Goal: Information Seeking & Learning: Learn about a topic

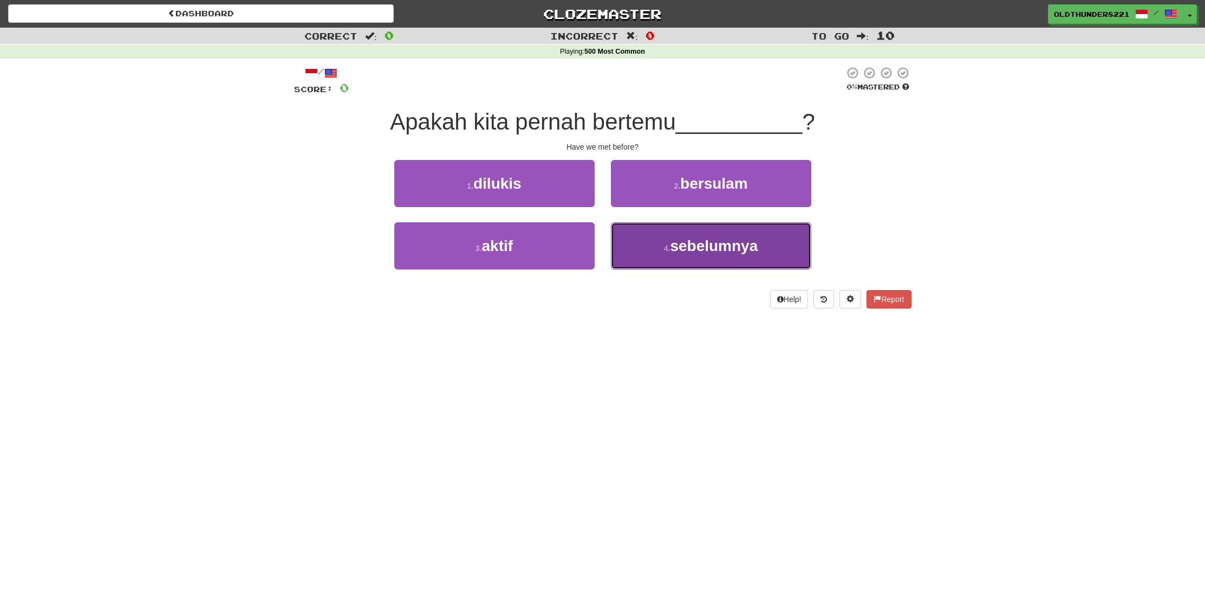
click at [683, 251] on span "sebelumnya" at bounding box center [714, 245] width 88 height 17
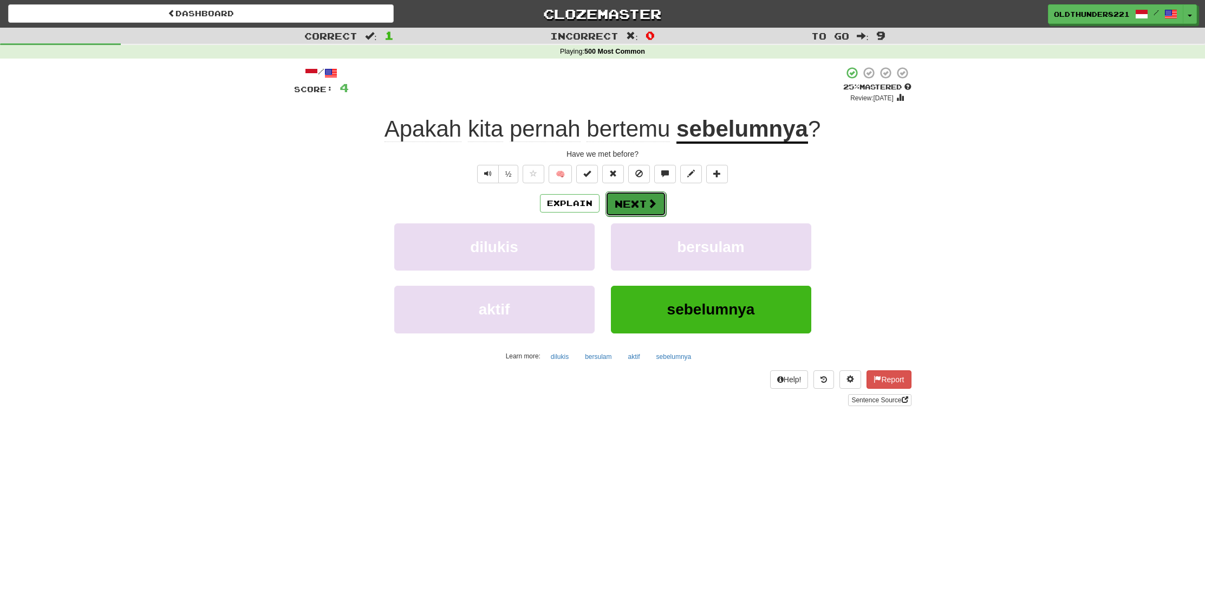
scroll to position [3, 0]
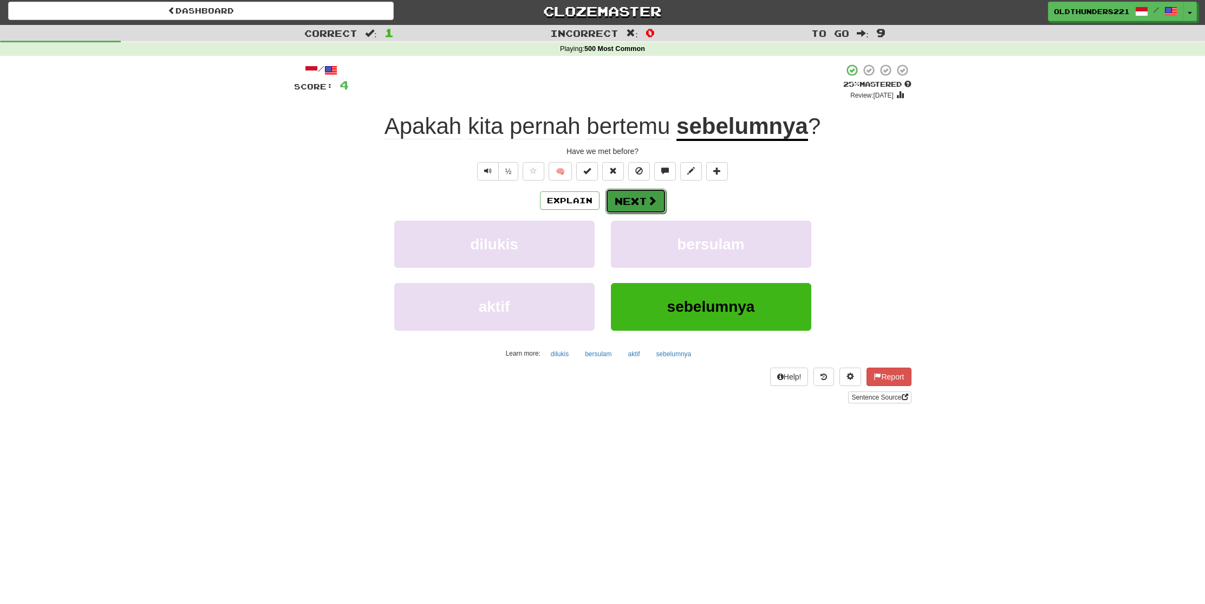
click at [632, 196] on button "Next" at bounding box center [636, 201] width 61 height 25
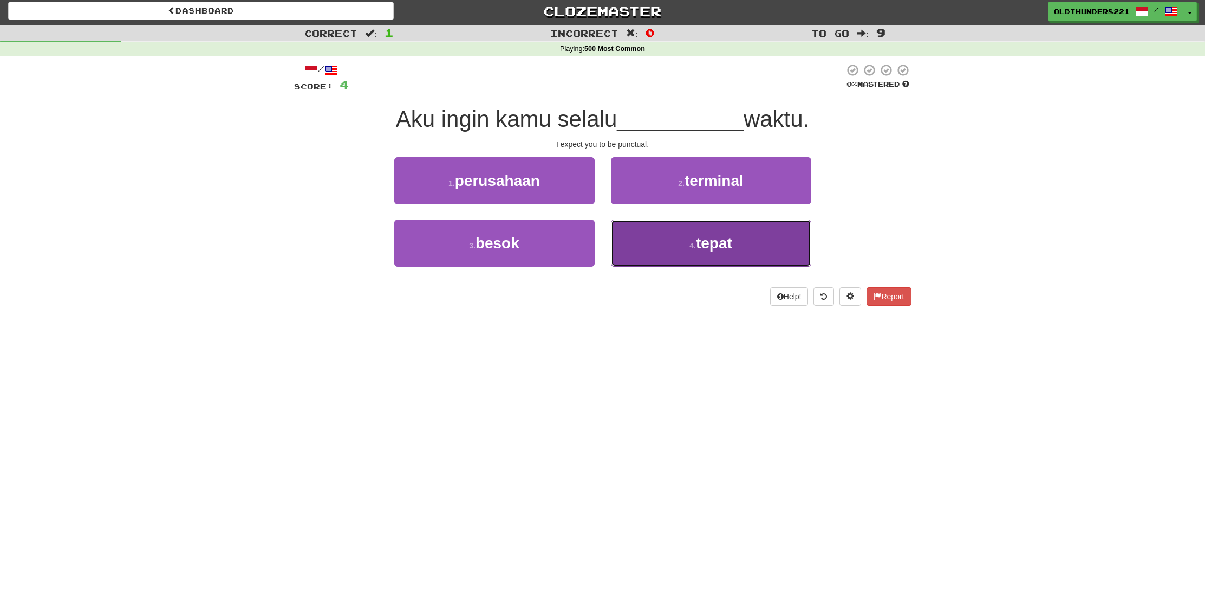
click at [701, 245] on span "tepat" at bounding box center [714, 243] width 36 height 17
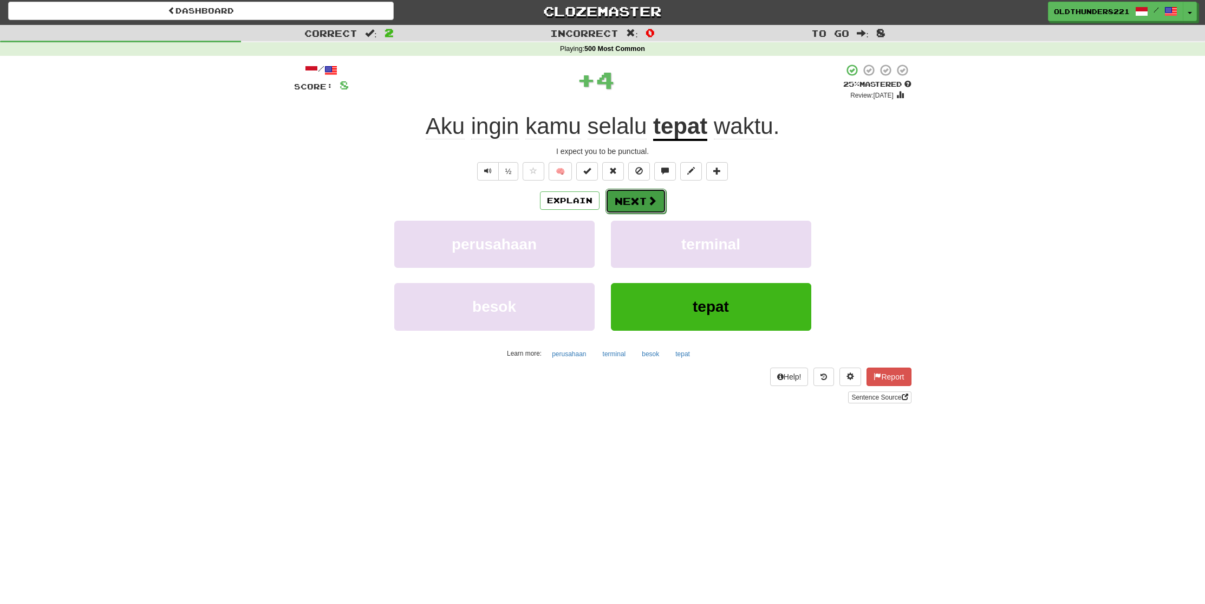
click at [627, 200] on button "Next" at bounding box center [636, 201] width 61 height 25
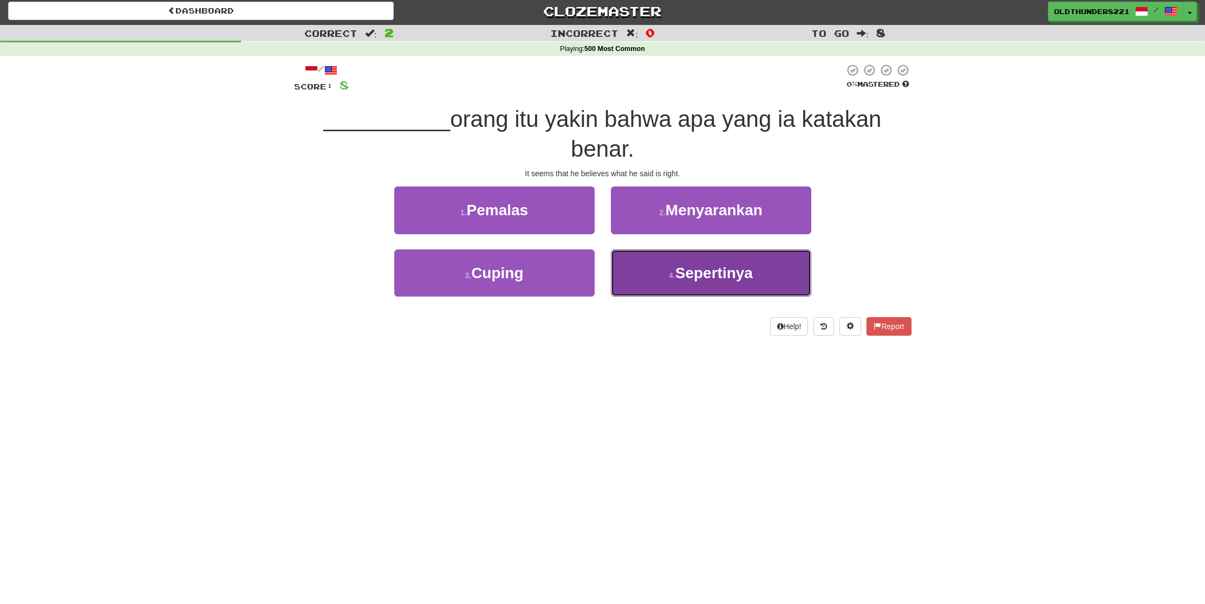
click at [700, 271] on span "Sepertinya" at bounding box center [714, 272] width 77 height 17
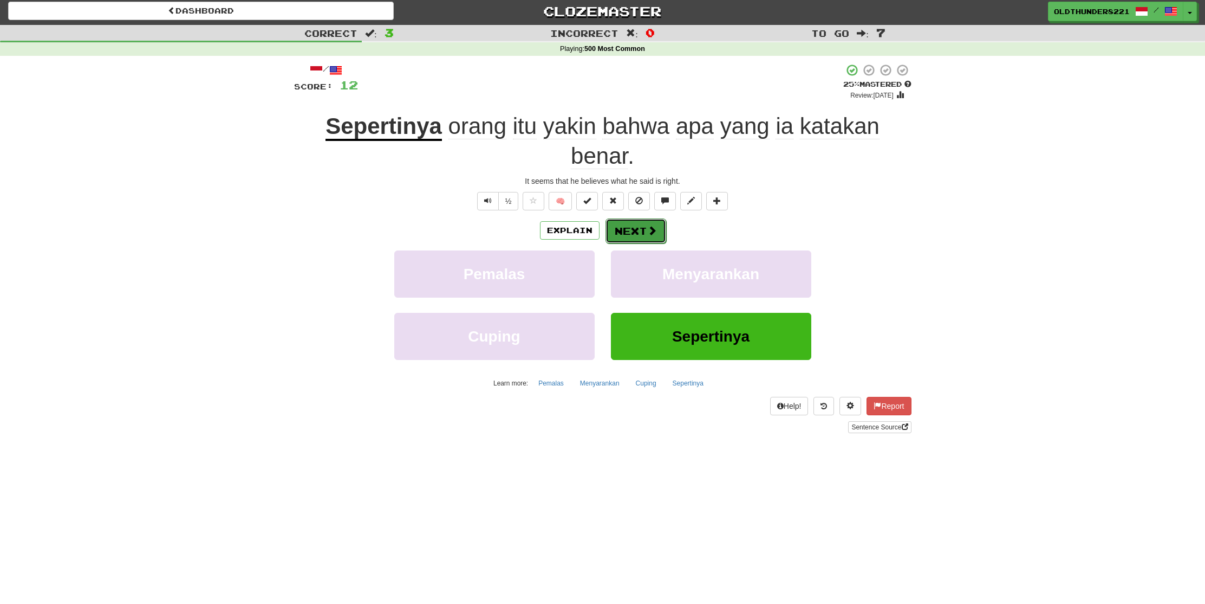
click at [632, 233] on button "Next" at bounding box center [636, 230] width 61 height 25
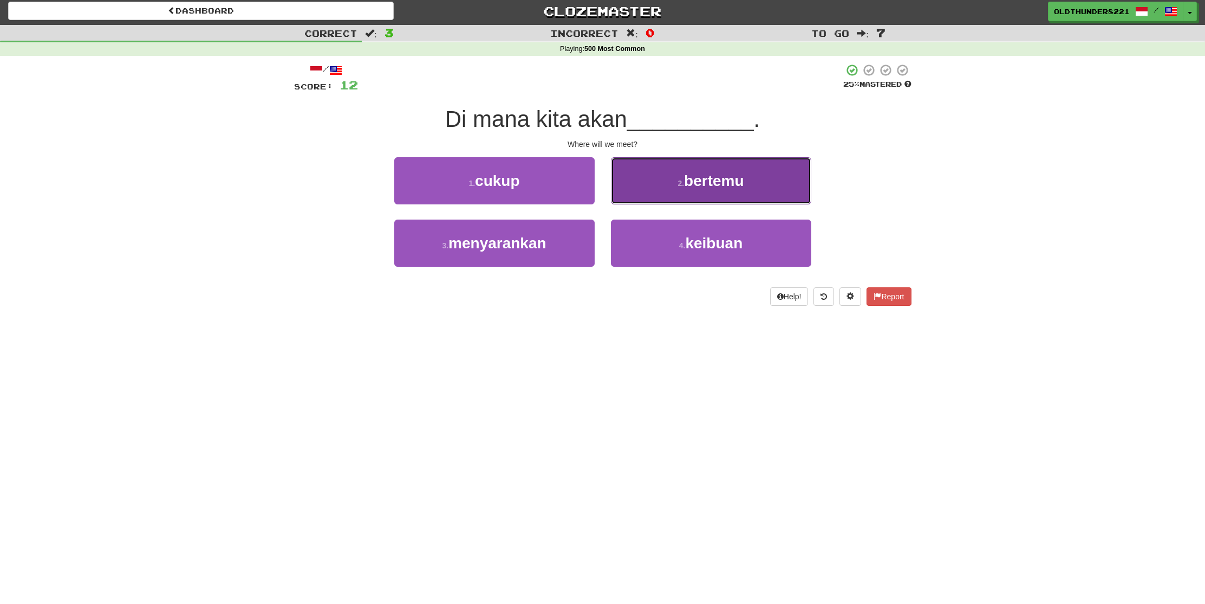
click at [698, 183] on span "bertemu" at bounding box center [714, 180] width 60 height 17
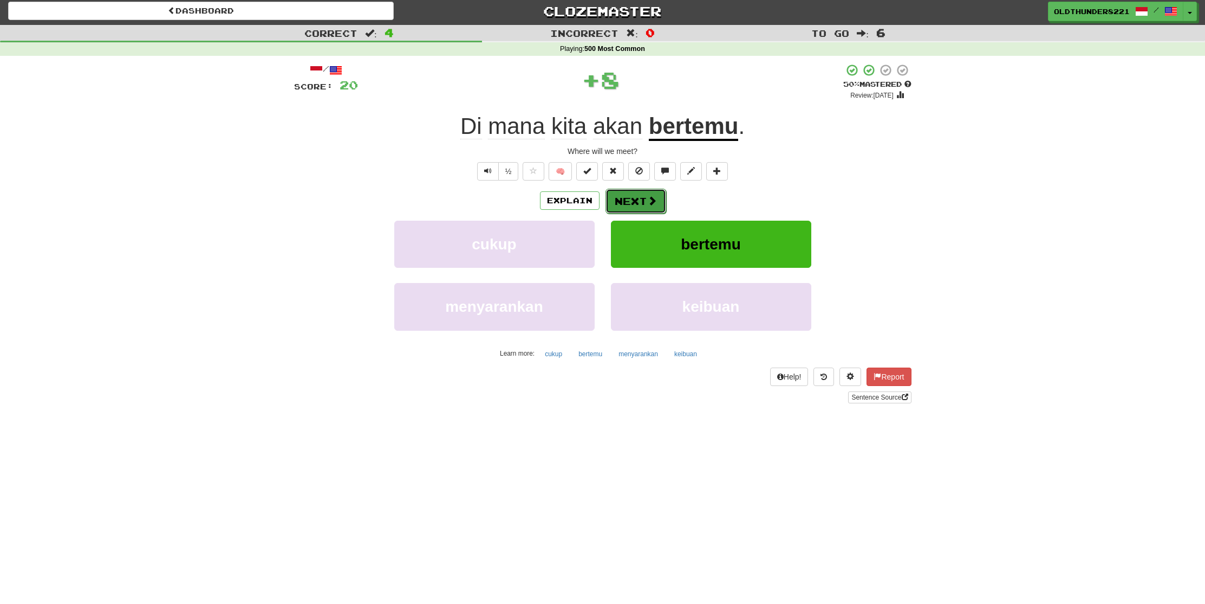
click at [652, 198] on span at bounding box center [652, 201] width 10 height 10
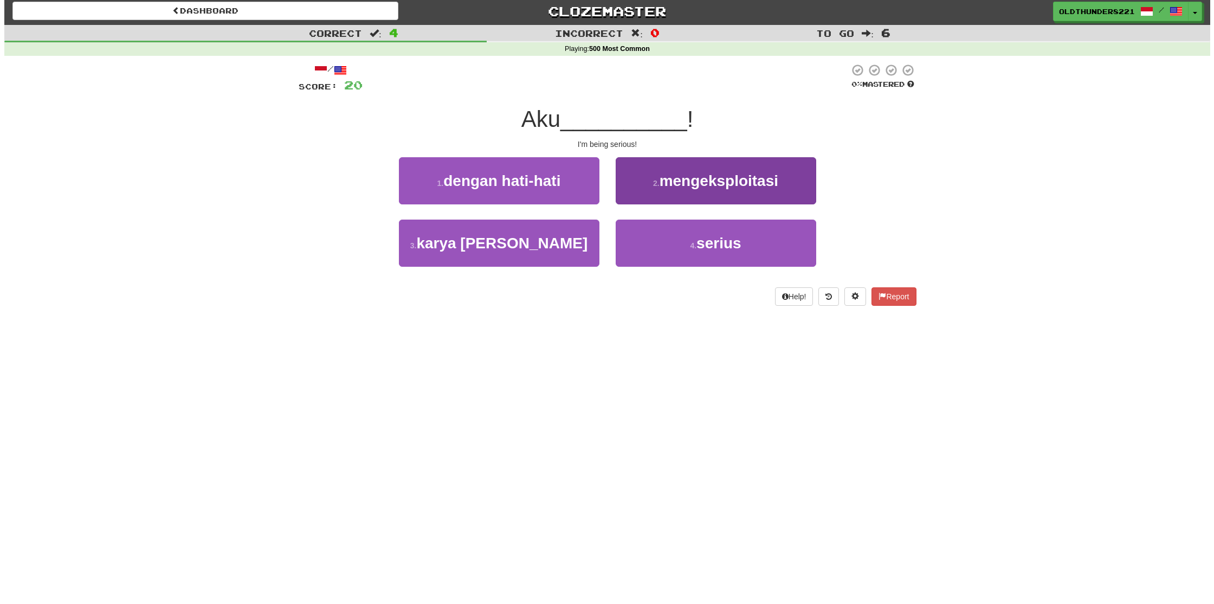
scroll to position [4, 0]
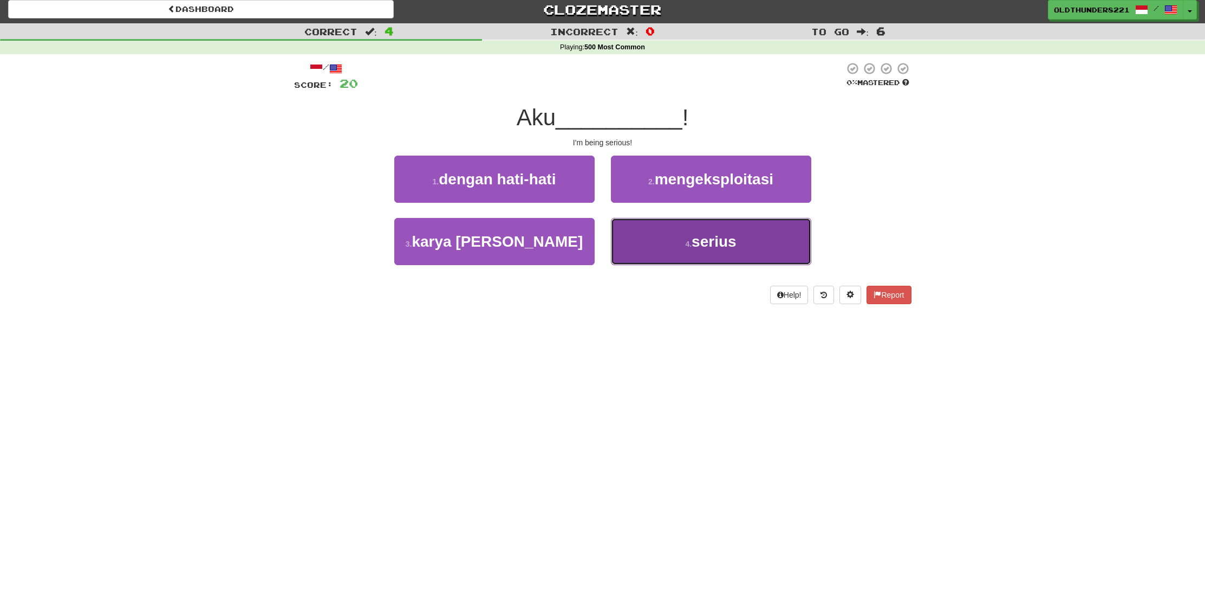
click at [650, 221] on button "4 . serius" at bounding box center [711, 241] width 200 height 47
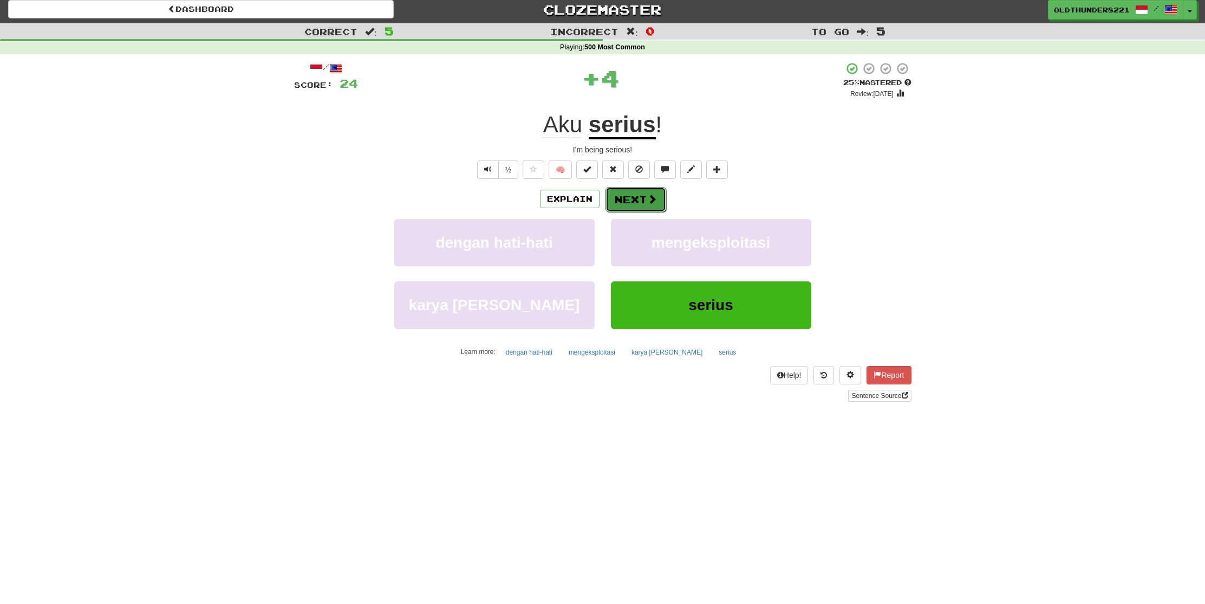
click at [626, 195] on button "Next" at bounding box center [636, 199] width 61 height 25
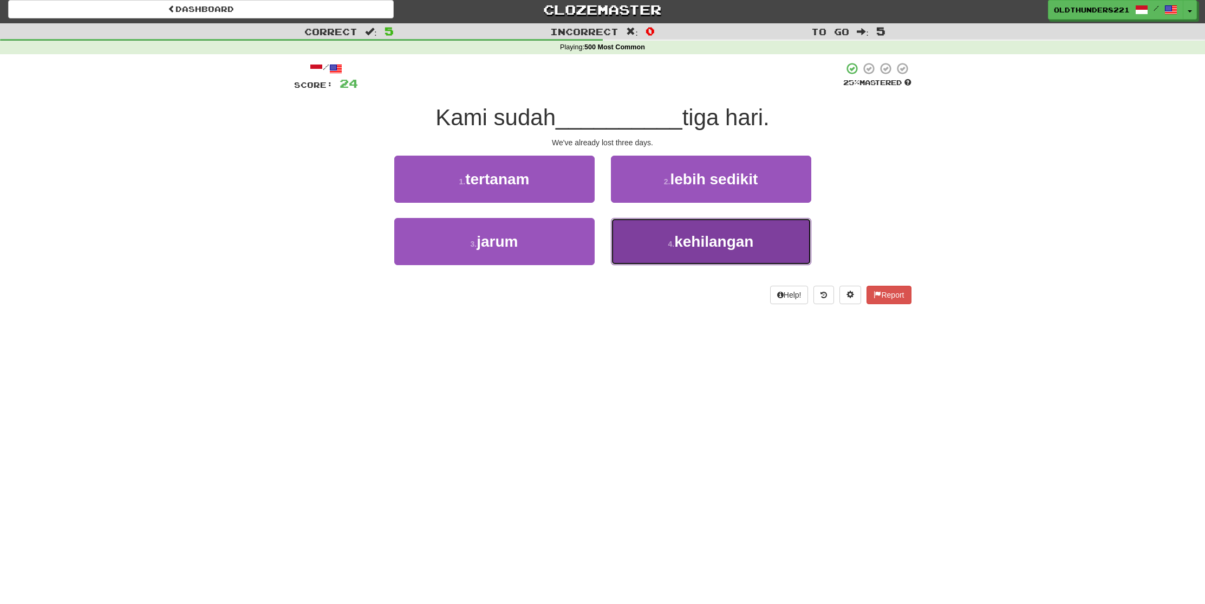
click at [679, 233] on span "kehilangan" at bounding box center [713, 241] width 79 height 17
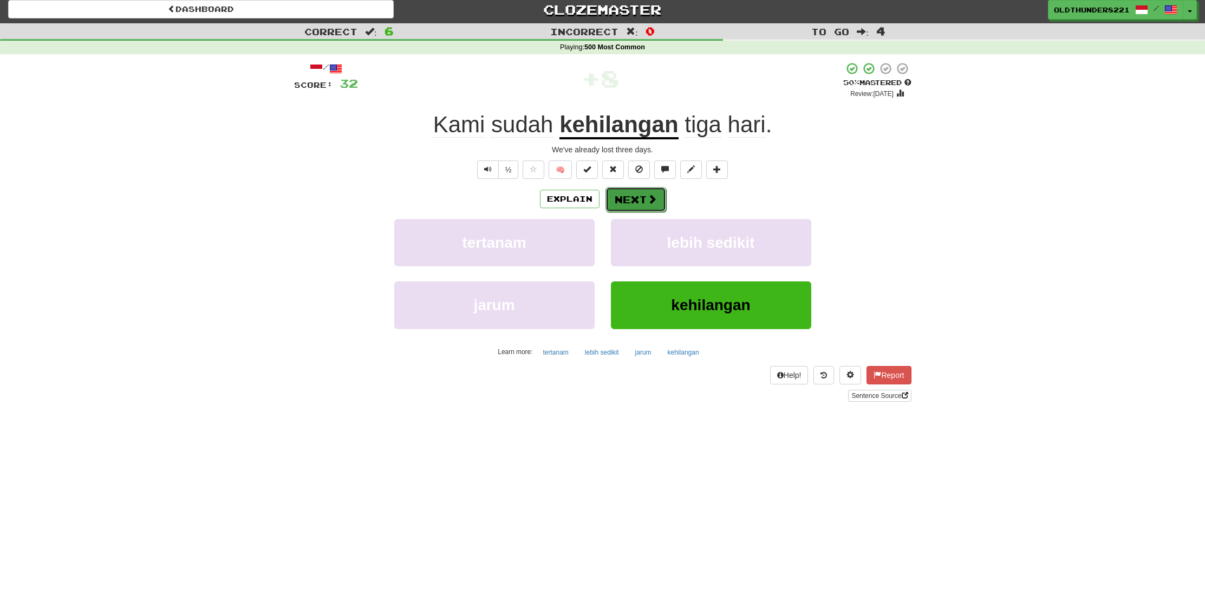
click at [624, 191] on button "Next" at bounding box center [636, 199] width 61 height 25
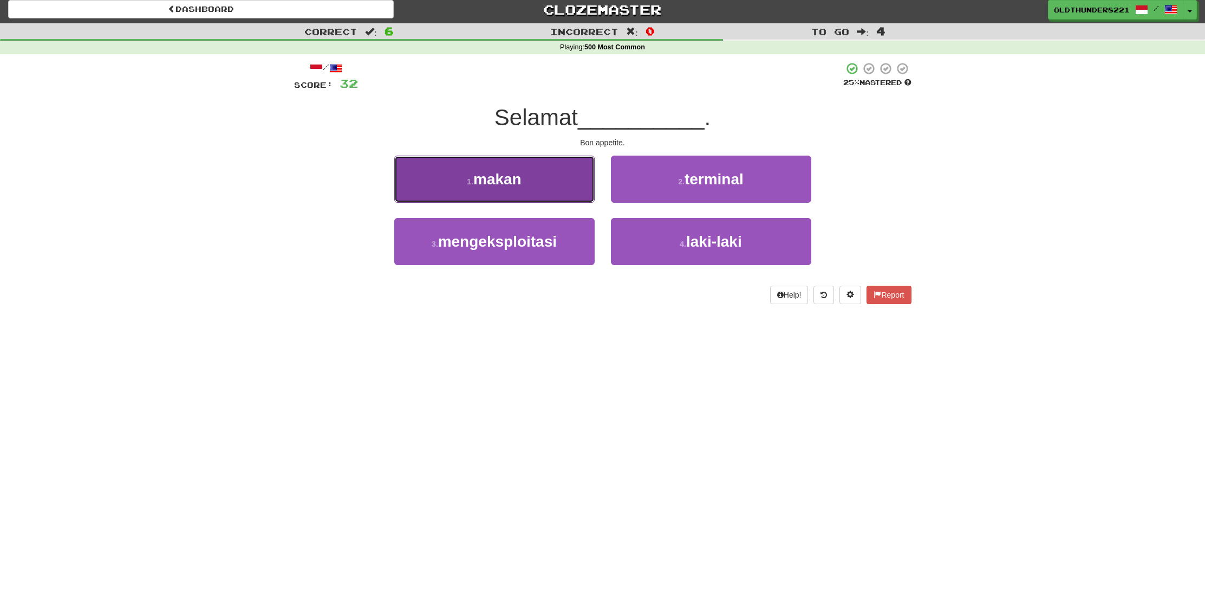
click at [527, 198] on button "1 . makan" at bounding box center [494, 178] width 200 height 47
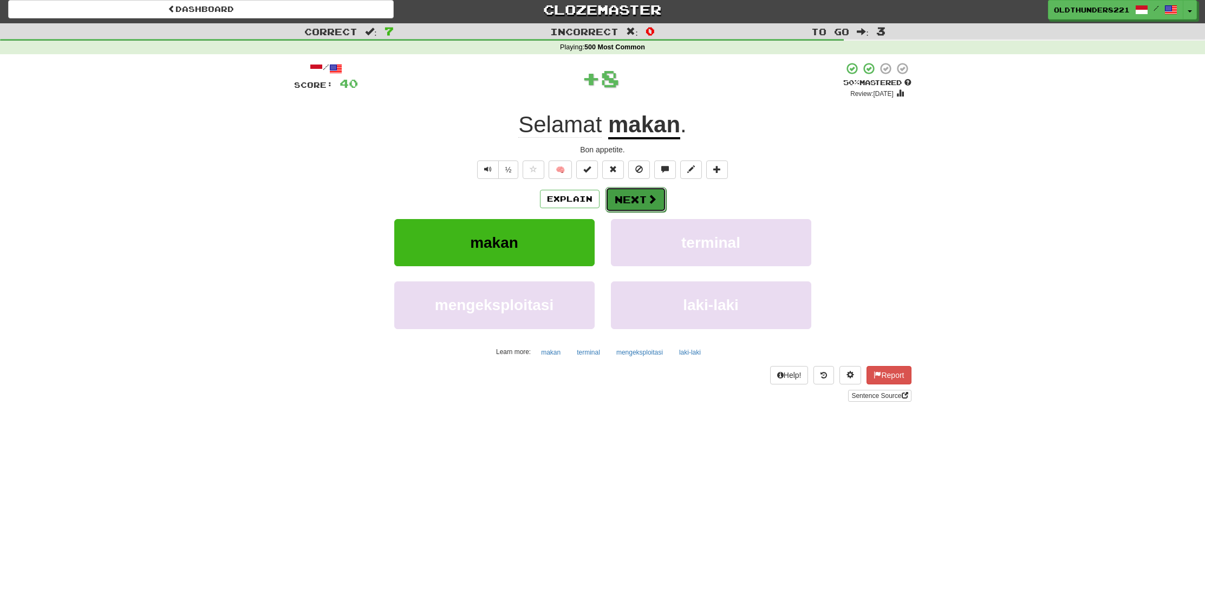
click at [628, 201] on button "Next" at bounding box center [636, 199] width 61 height 25
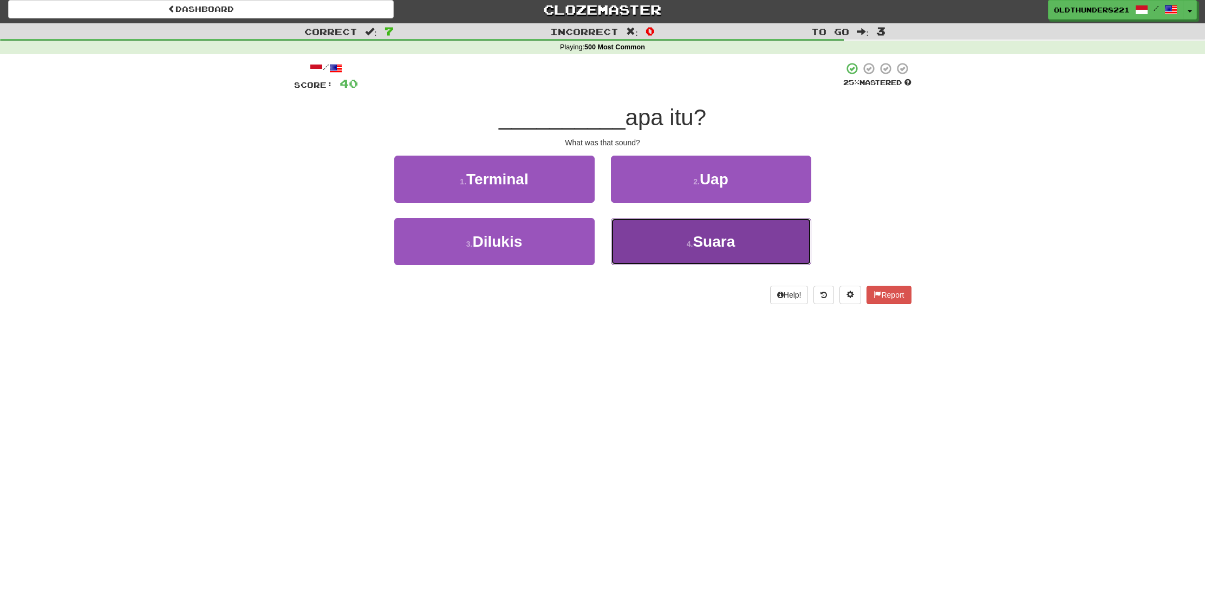
click at [741, 260] on button "4 . Suara" at bounding box center [711, 241] width 200 height 47
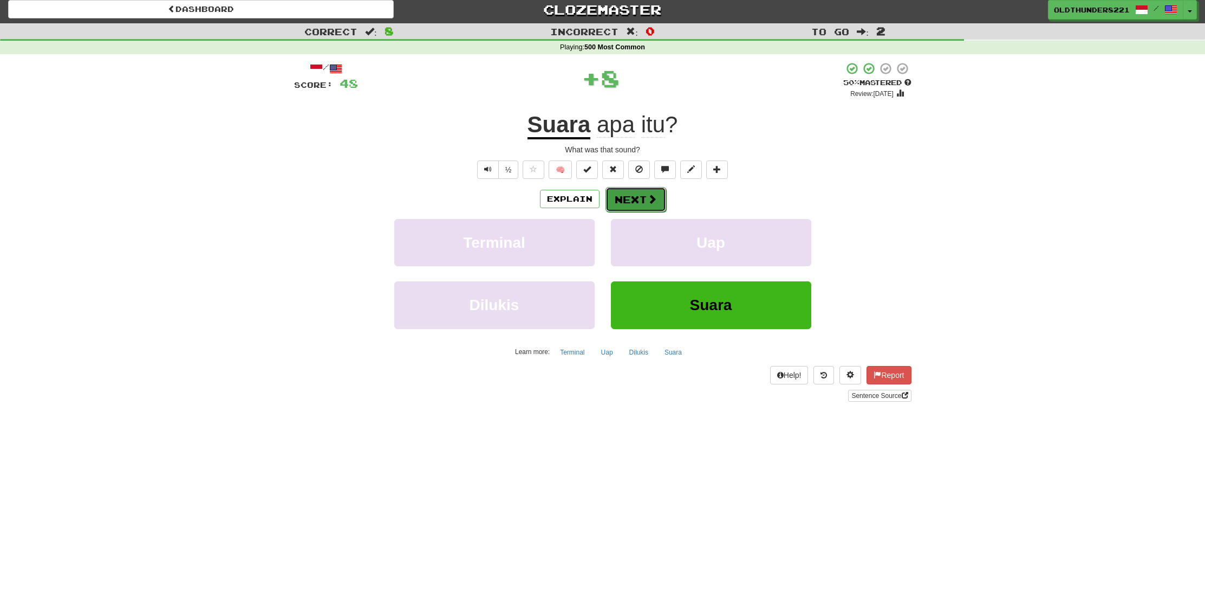
click at [654, 194] on span at bounding box center [652, 199] width 10 height 10
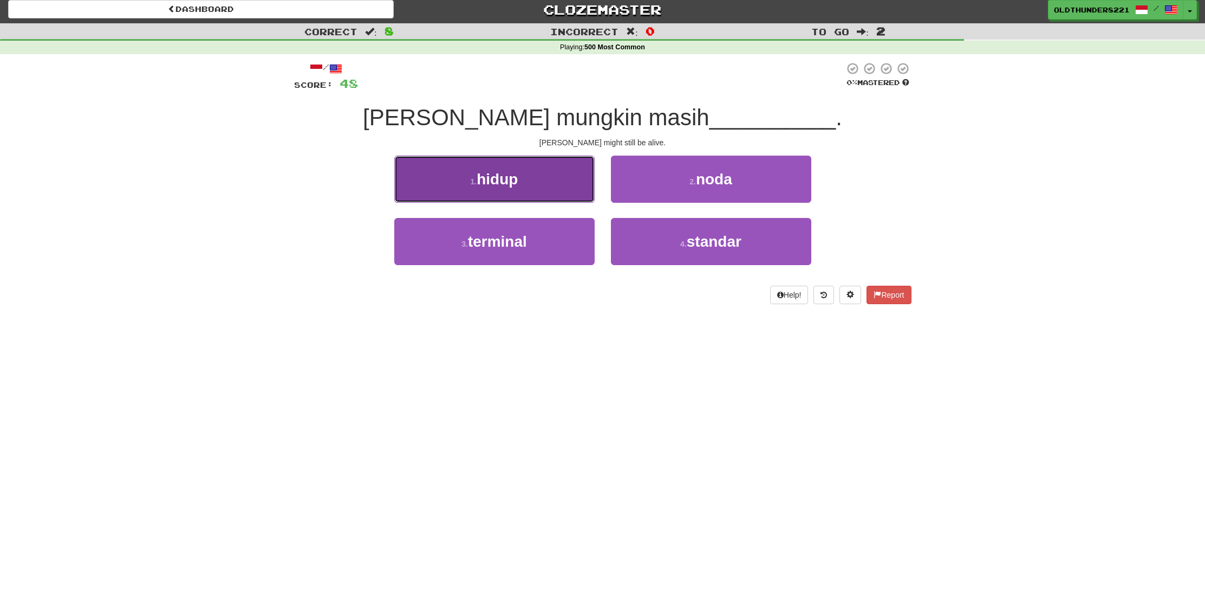
click at [495, 174] on span "hidup" at bounding box center [497, 179] width 41 height 17
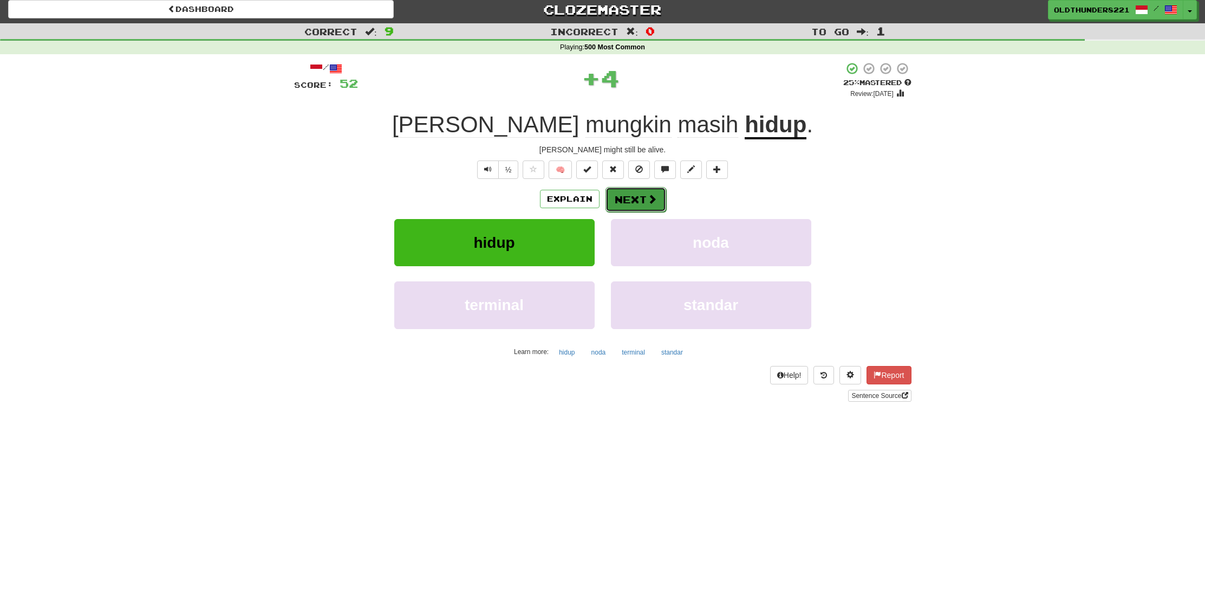
click at [624, 200] on button "Next" at bounding box center [636, 199] width 61 height 25
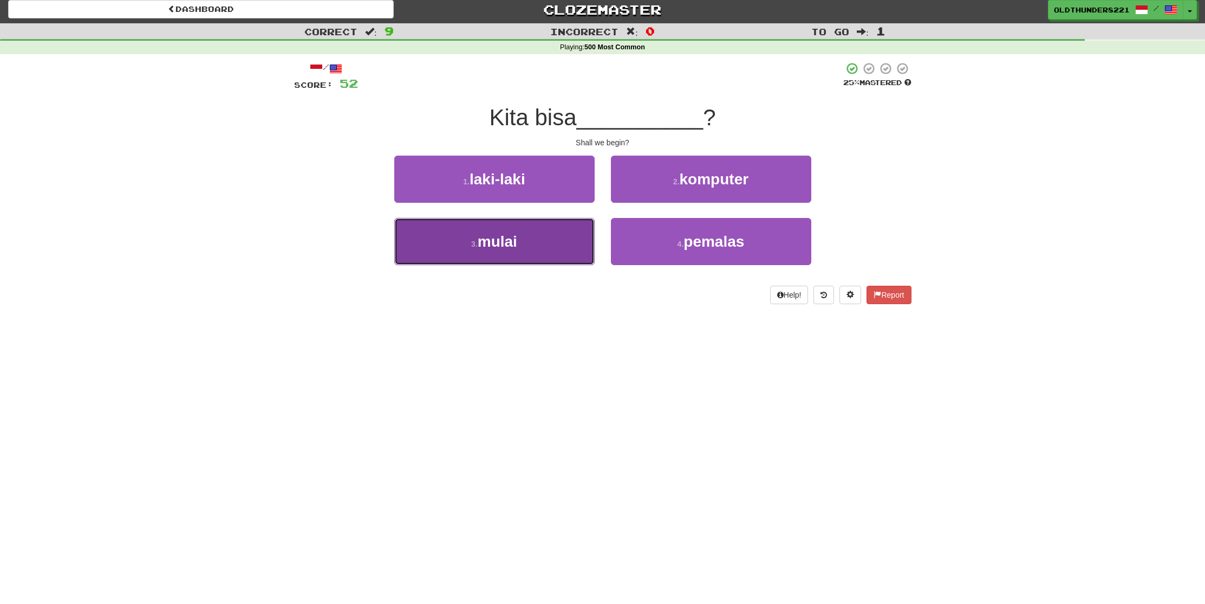
click at [521, 250] on button "3 . mulai" at bounding box center [494, 241] width 200 height 47
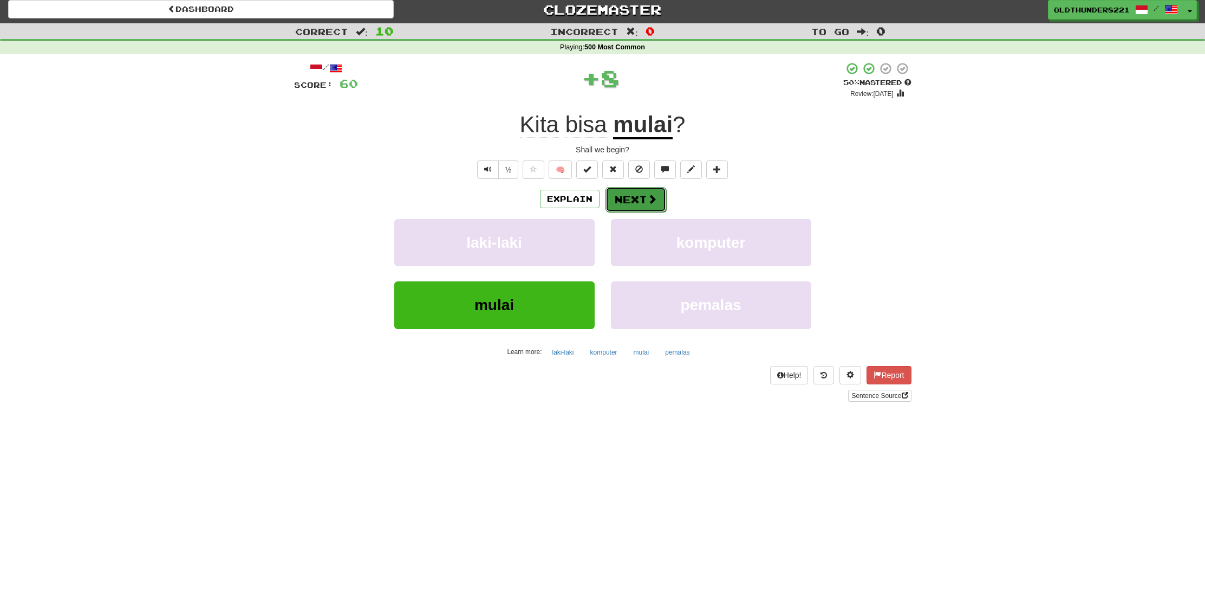
click at [628, 205] on button "Next" at bounding box center [636, 199] width 61 height 25
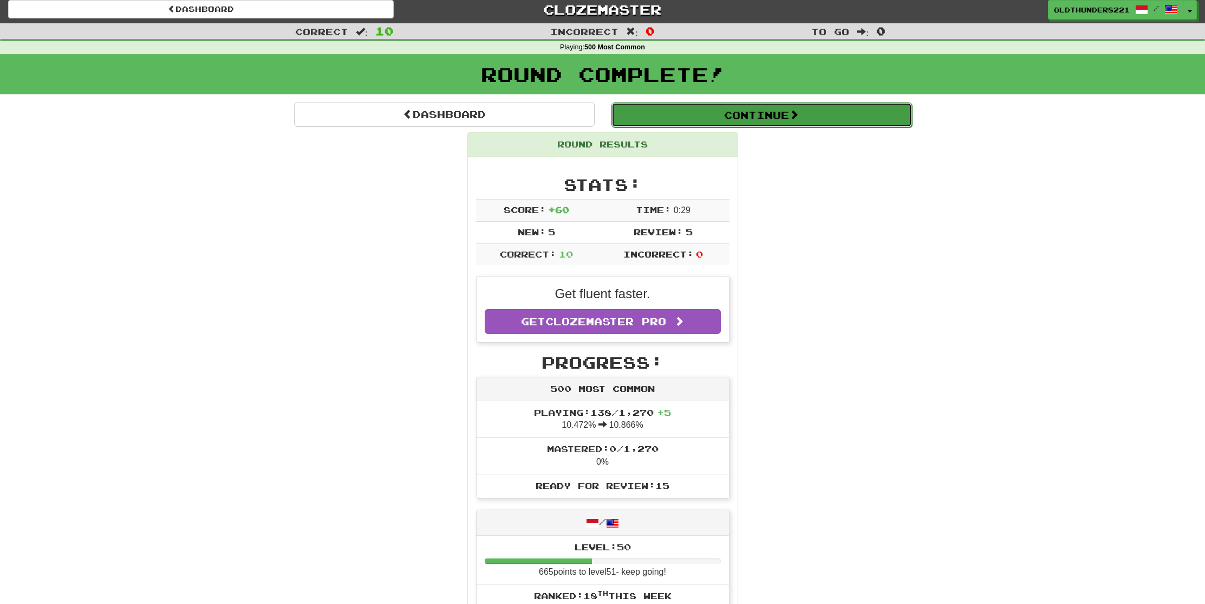
click at [710, 119] on button "Continue" at bounding box center [762, 114] width 301 height 25
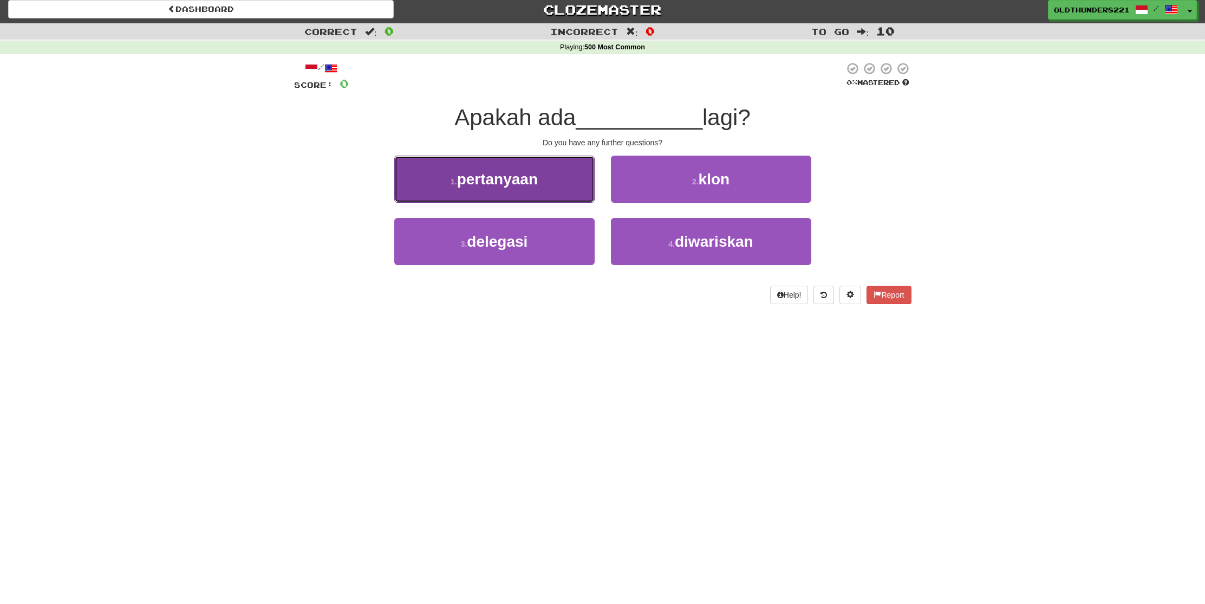
click at [493, 184] on span "pertanyaan" at bounding box center [497, 179] width 81 height 17
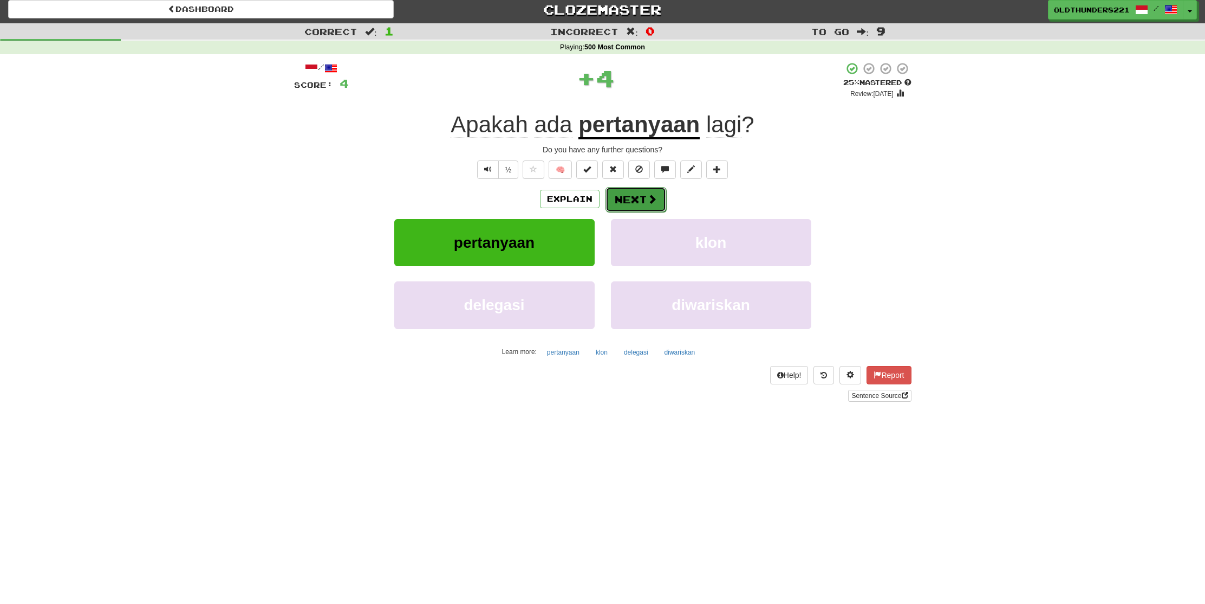
click at [632, 202] on button "Next" at bounding box center [636, 199] width 61 height 25
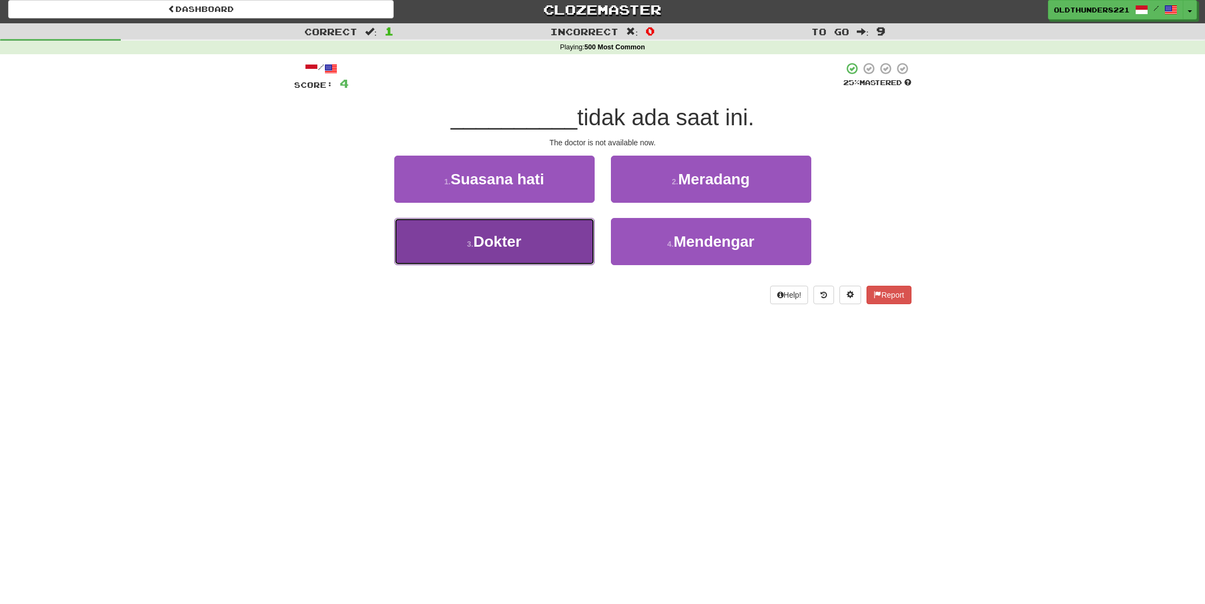
click at [523, 251] on button "3 . Dokter" at bounding box center [494, 241] width 200 height 47
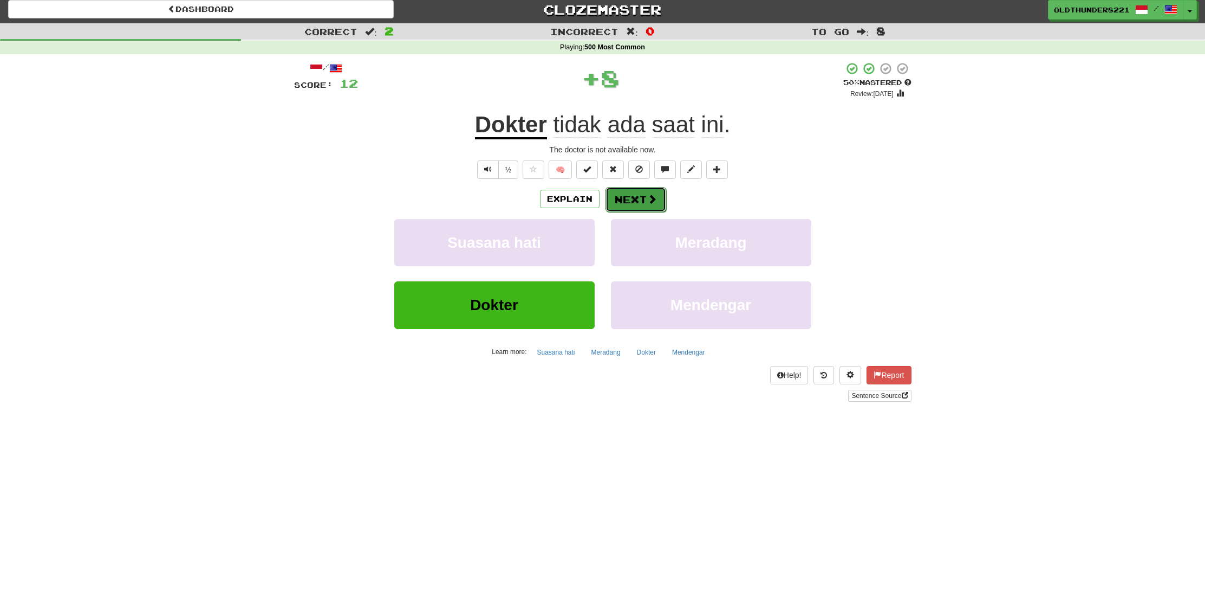
click at [633, 207] on button "Next" at bounding box center [636, 199] width 61 height 25
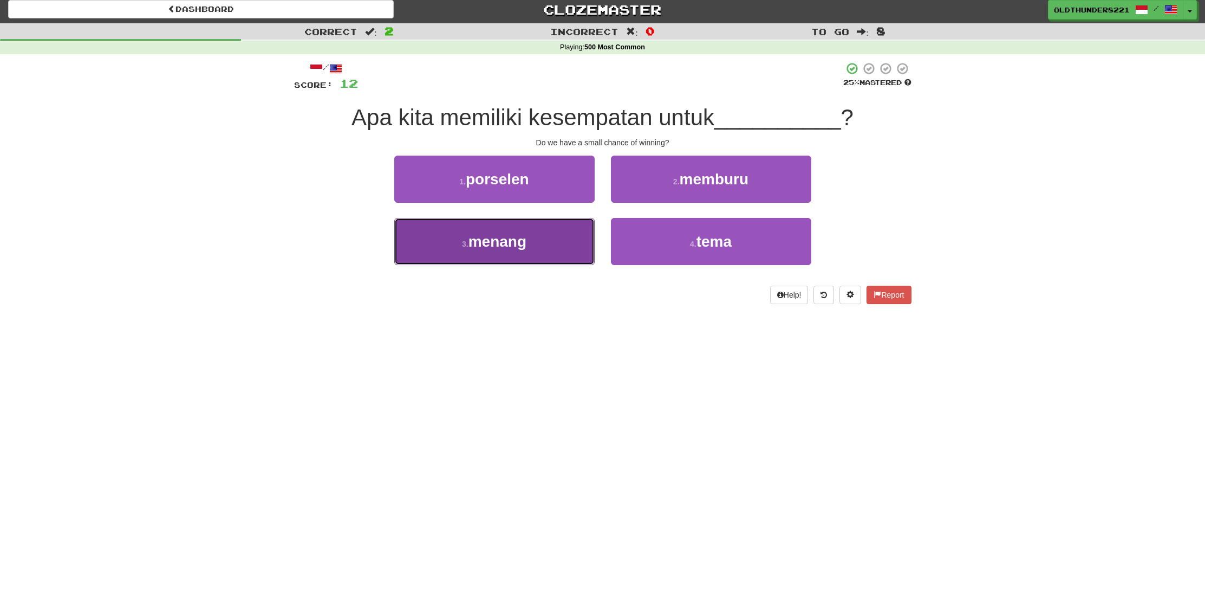
click at [481, 248] on span "menang" at bounding box center [498, 241] width 58 height 17
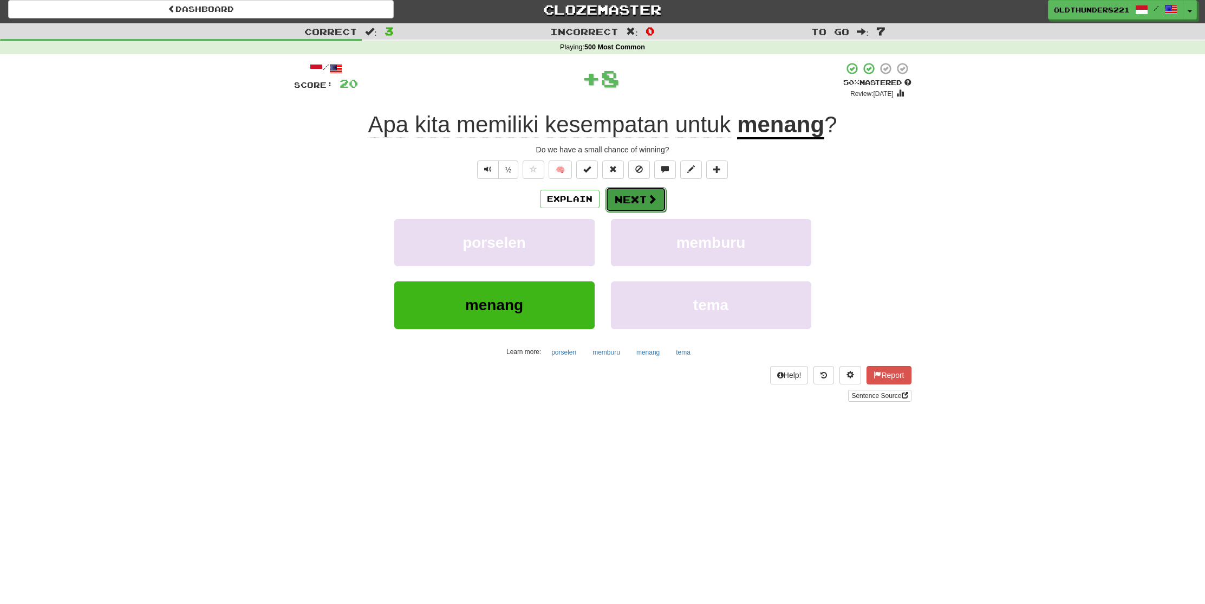
click at [634, 205] on button "Next" at bounding box center [636, 199] width 61 height 25
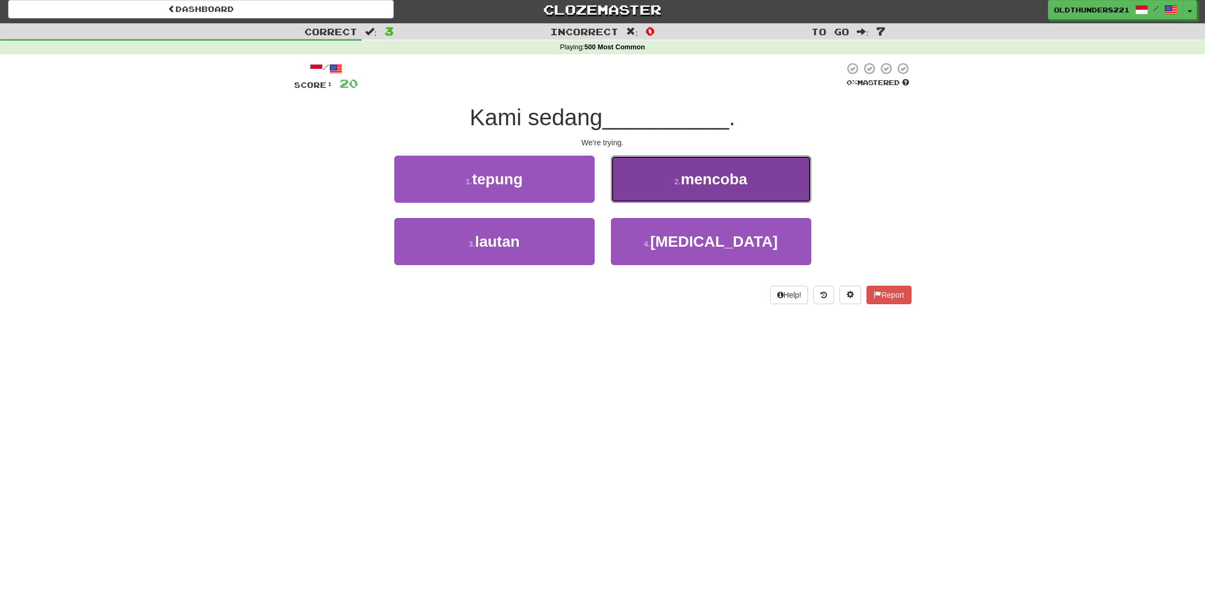
click at [706, 179] on span "mencoba" at bounding box center [714, 179] width 67 height 17
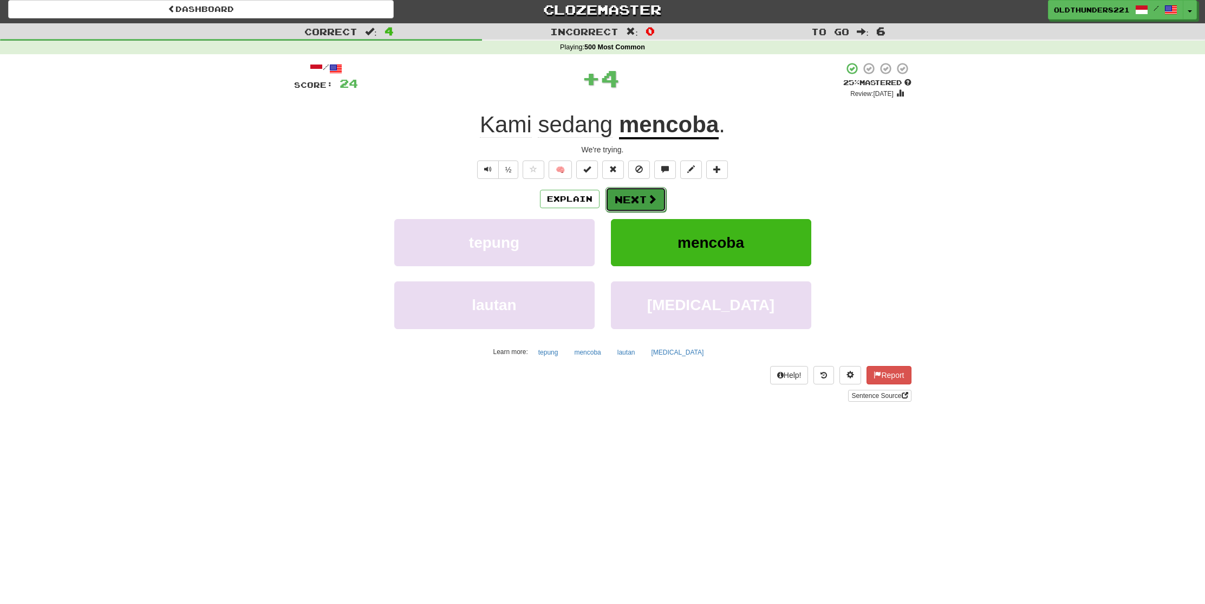
click at [634, 197] on button "Next" at bounding box center [636, 199] width 61 height 25
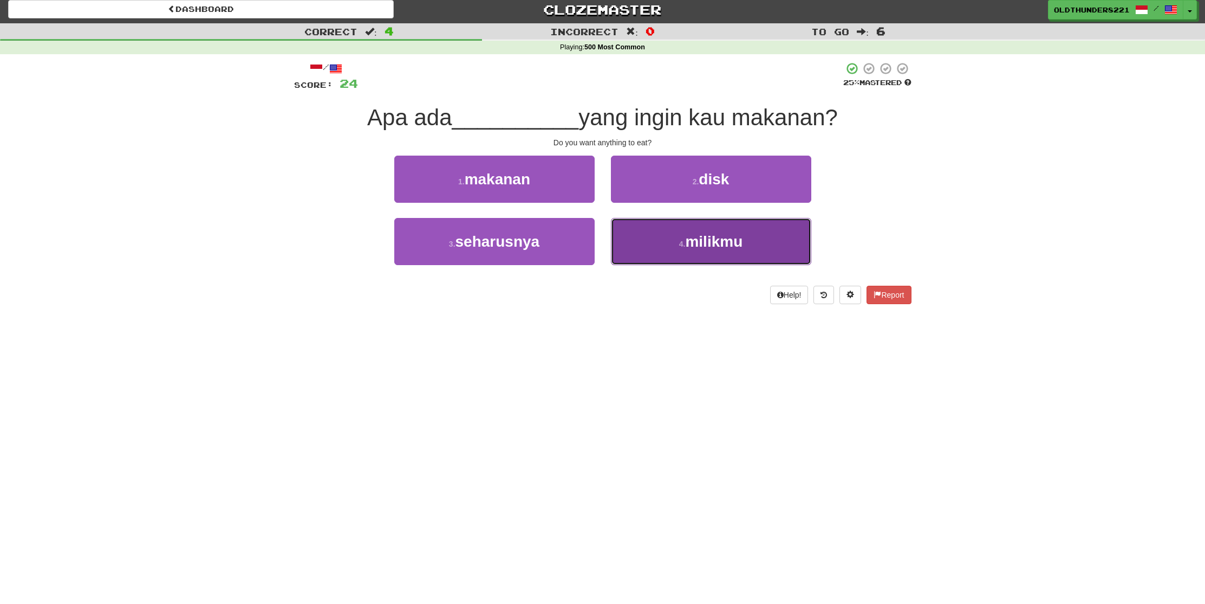
click at [689, 242] on span "milikmu" at bounding box center [713, 241] width 57 height 17
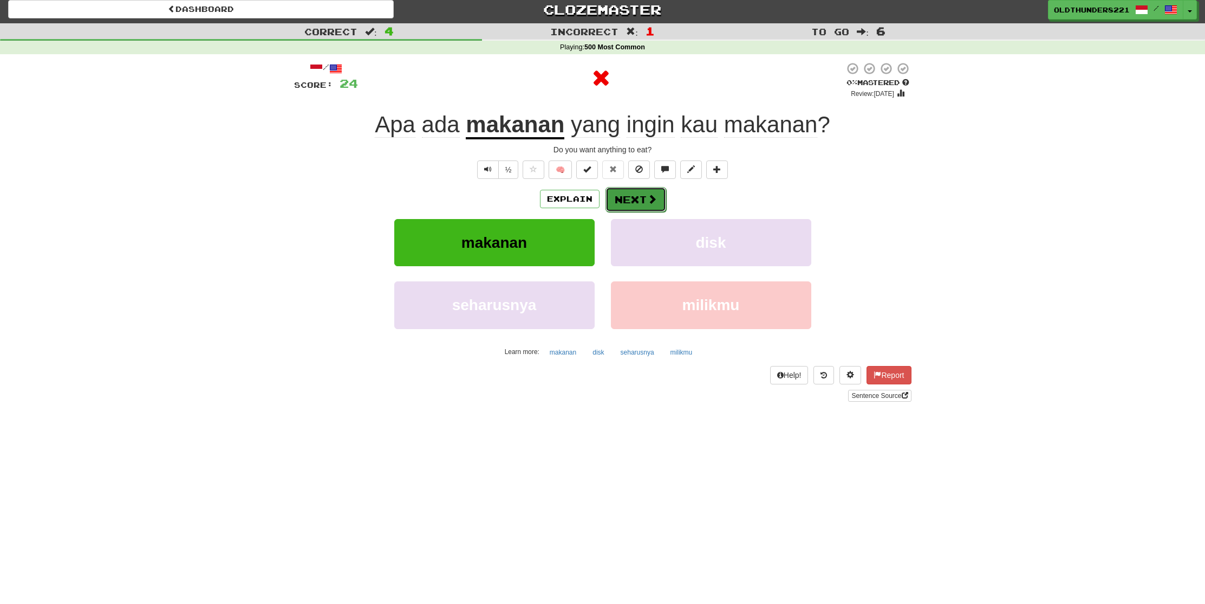
click at [625, 192] on button "Next" at bounding box center [636, 199] width 61 height 25
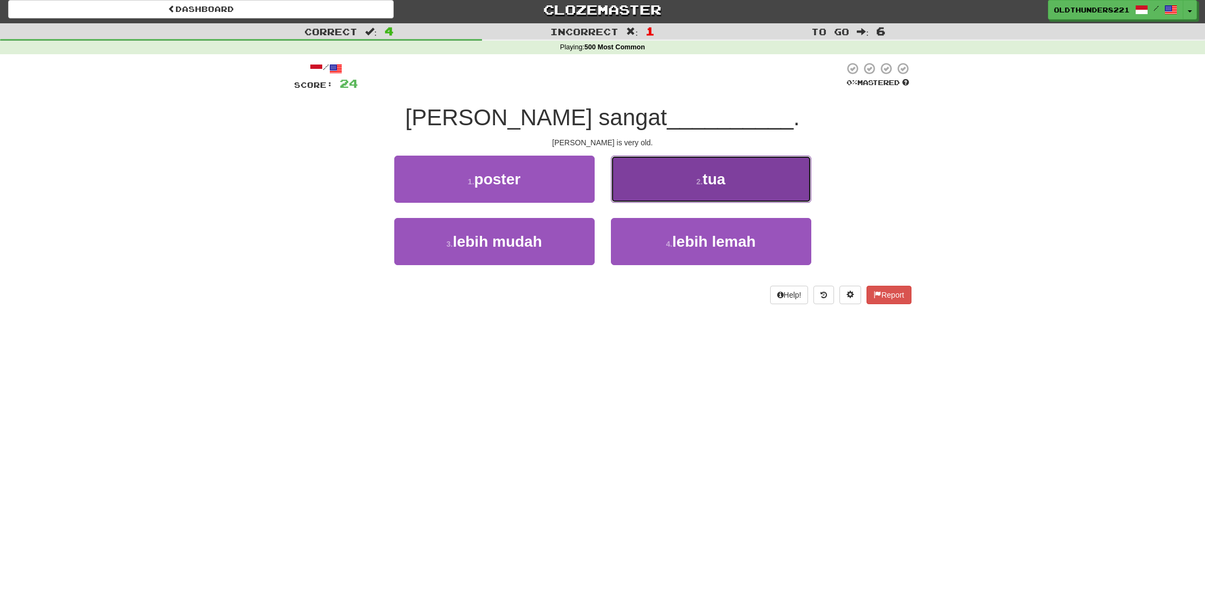
click at [670, 198] on button "2 . tua" at bounding box center [711, 178] width 200 height 47
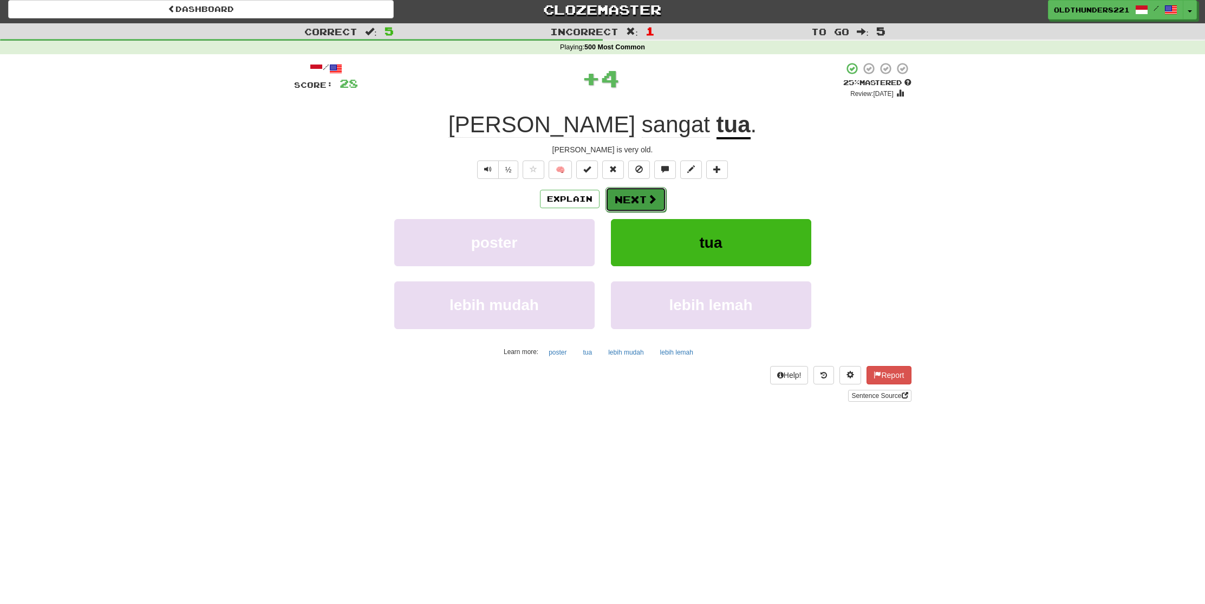
click at [628, 203] on button "Next" at bounding box center [636, 199] width 61 height 25
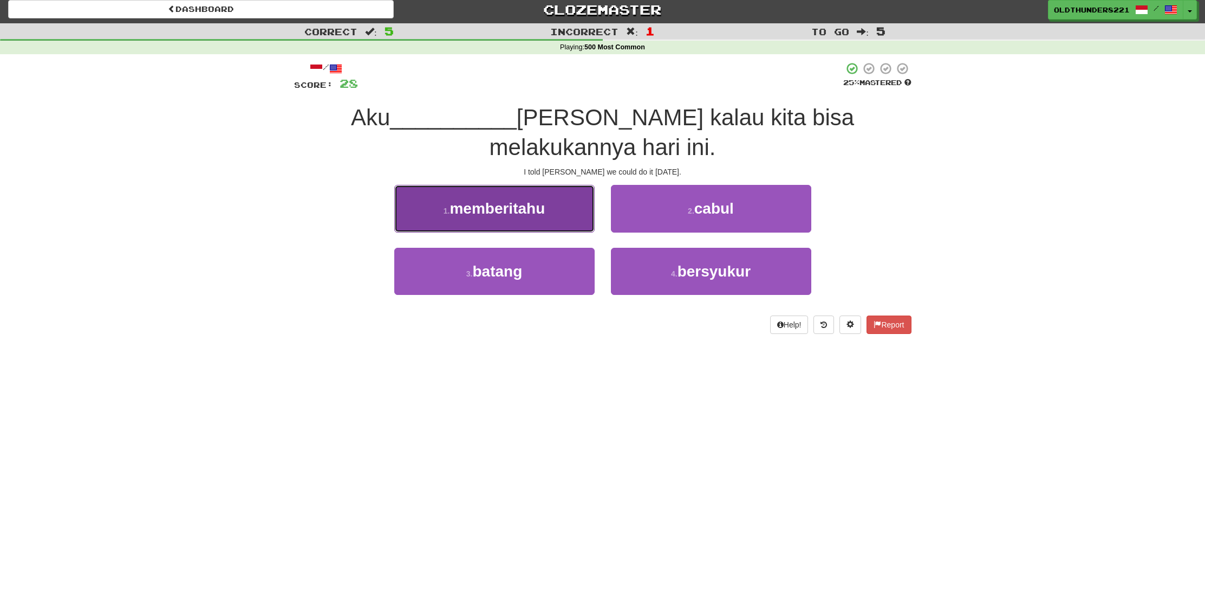
click at [493, 200] on span "memberitahu" at bounding box center [497, 208] width 95 height 17
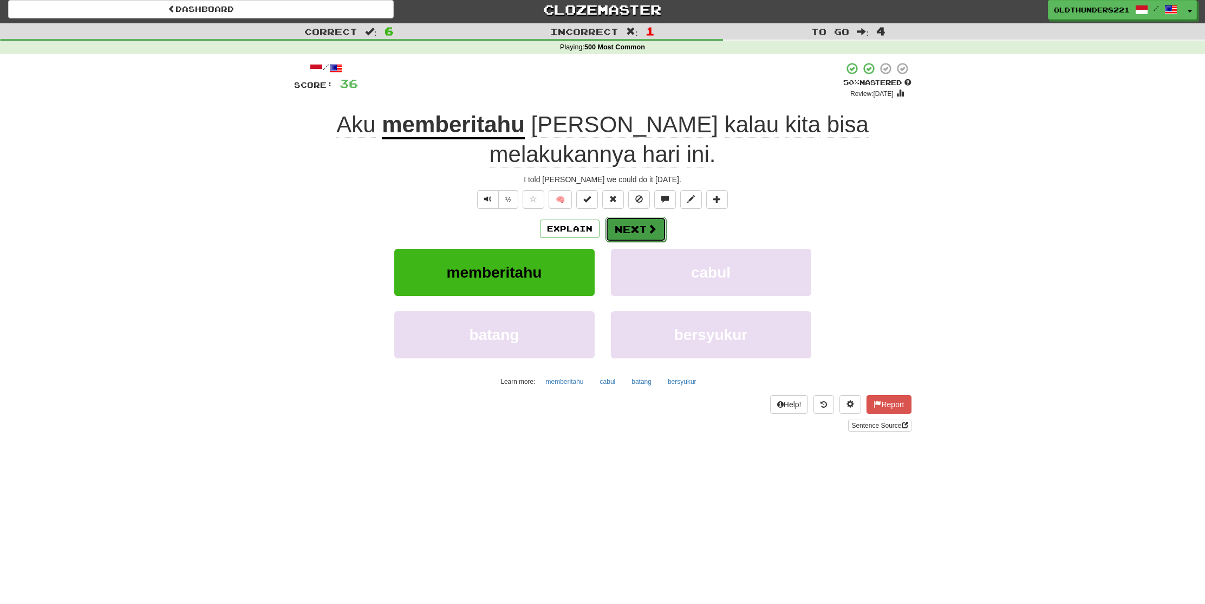
click at [632, 235] on button "Next" at bounding box center [636, 229] width 61 height 25
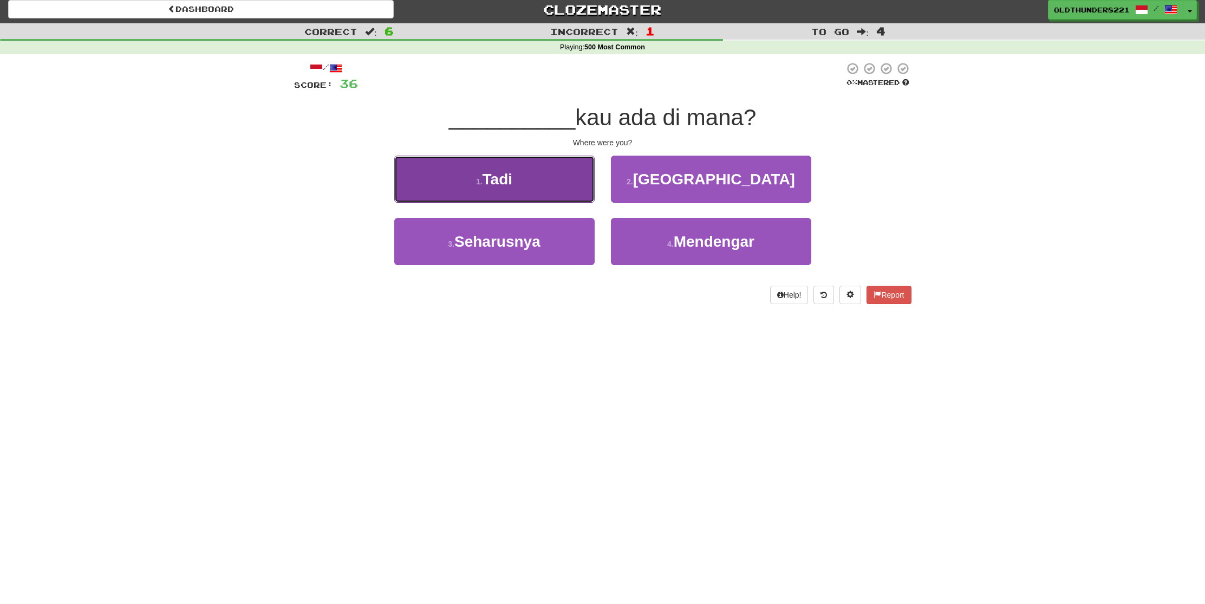
click at [503, 180] on span "Tadi" at bounding box center [498, 179] width 30 height 17
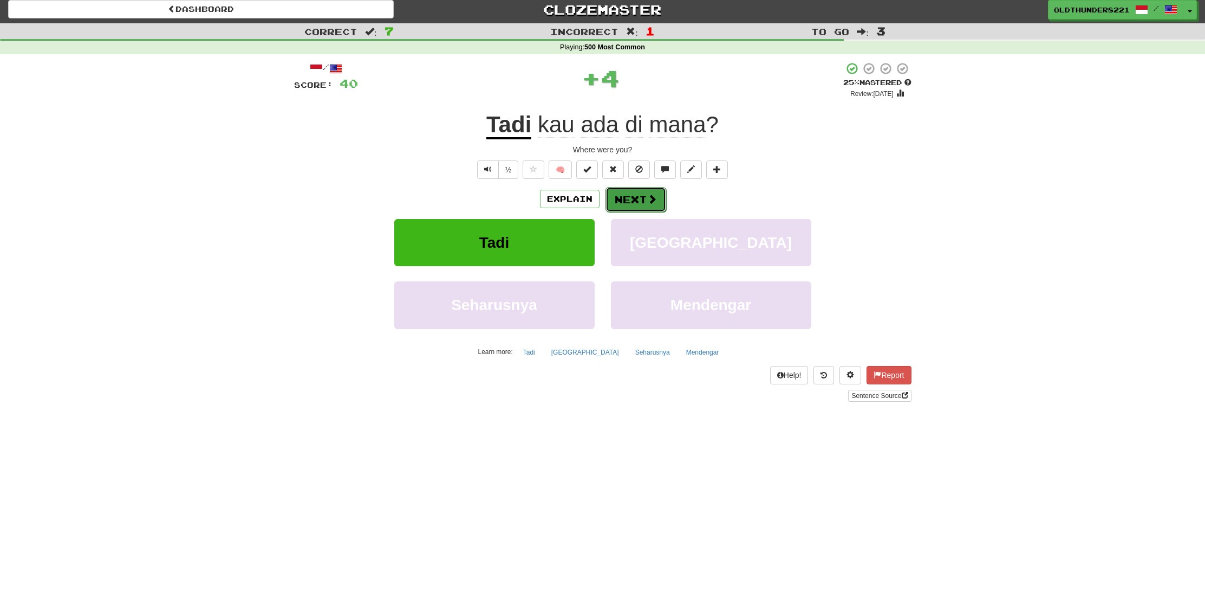
click at [639, 198] on button "Next" at bounding box center [636, 199] width 61 height 25
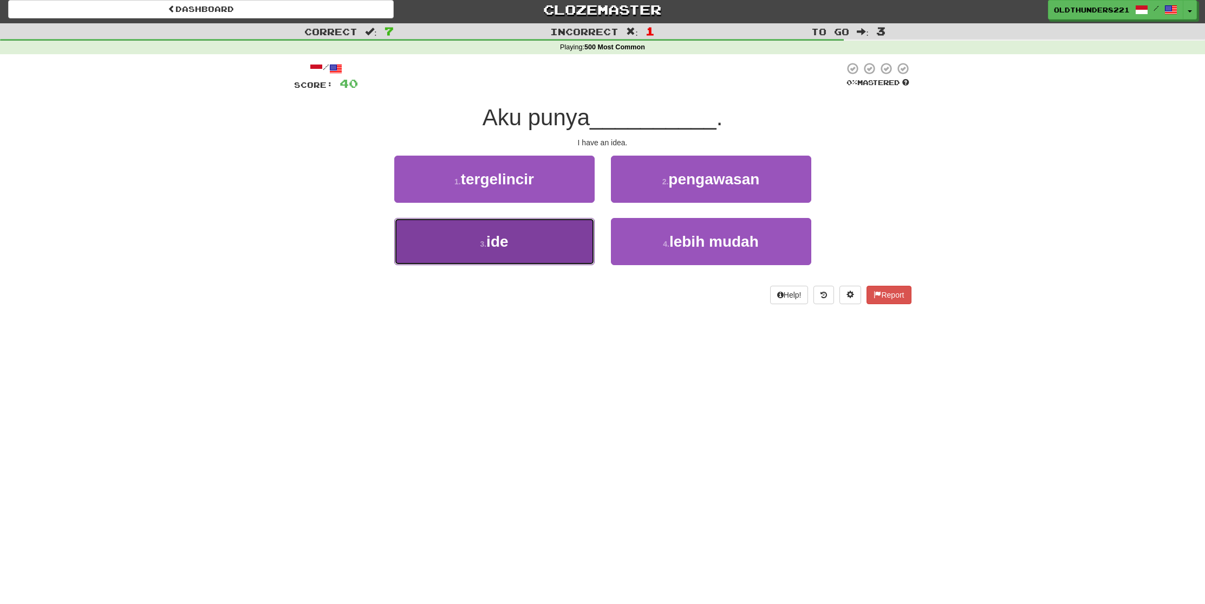
click at [515, 229] on button "3 . ide" at bounding box center [494, 241] width 200 height 47
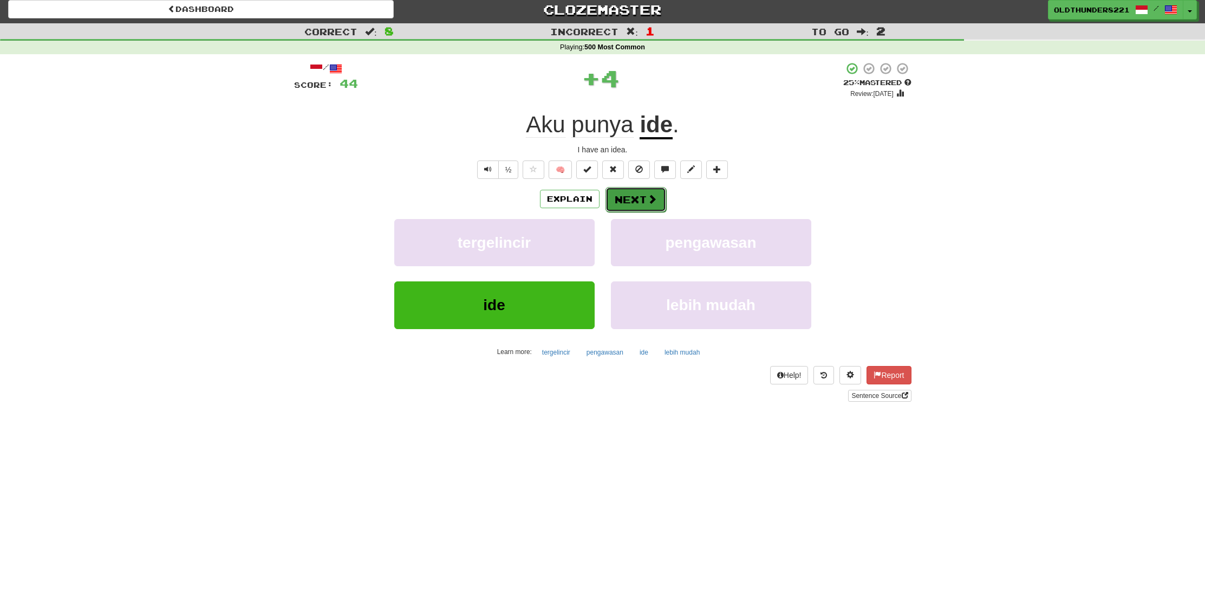
click at [624, 193] on button "Next" at bounding box center [636, 199] width 61 height 25
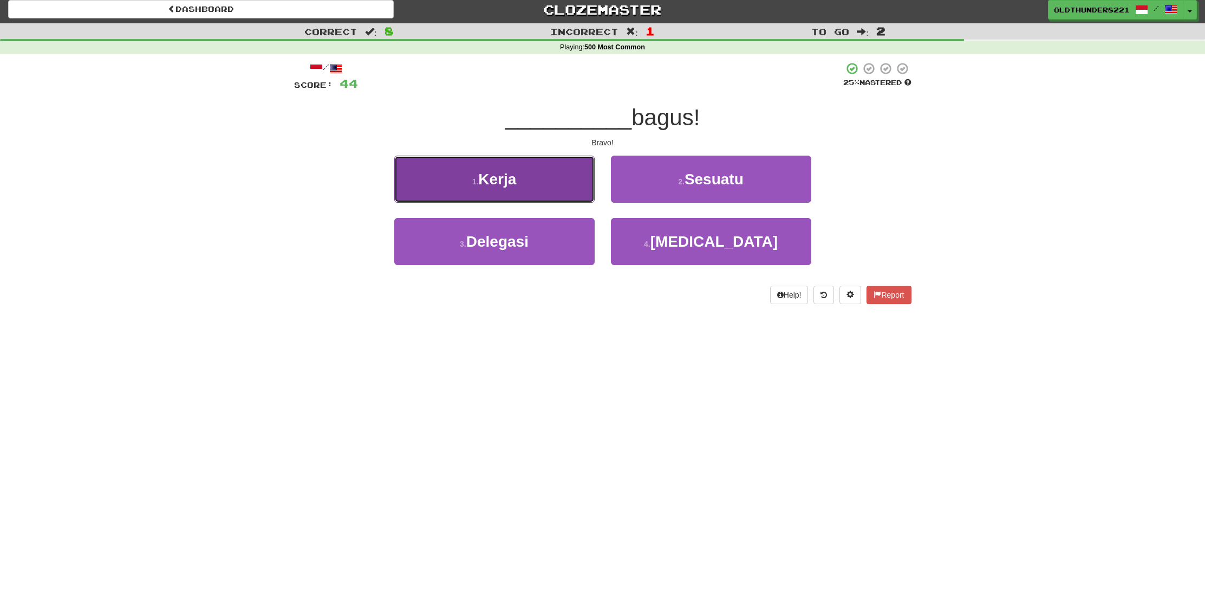
click at [503, 178] on span "Kerja" at bounding box center [497, 179] width 38 height 17
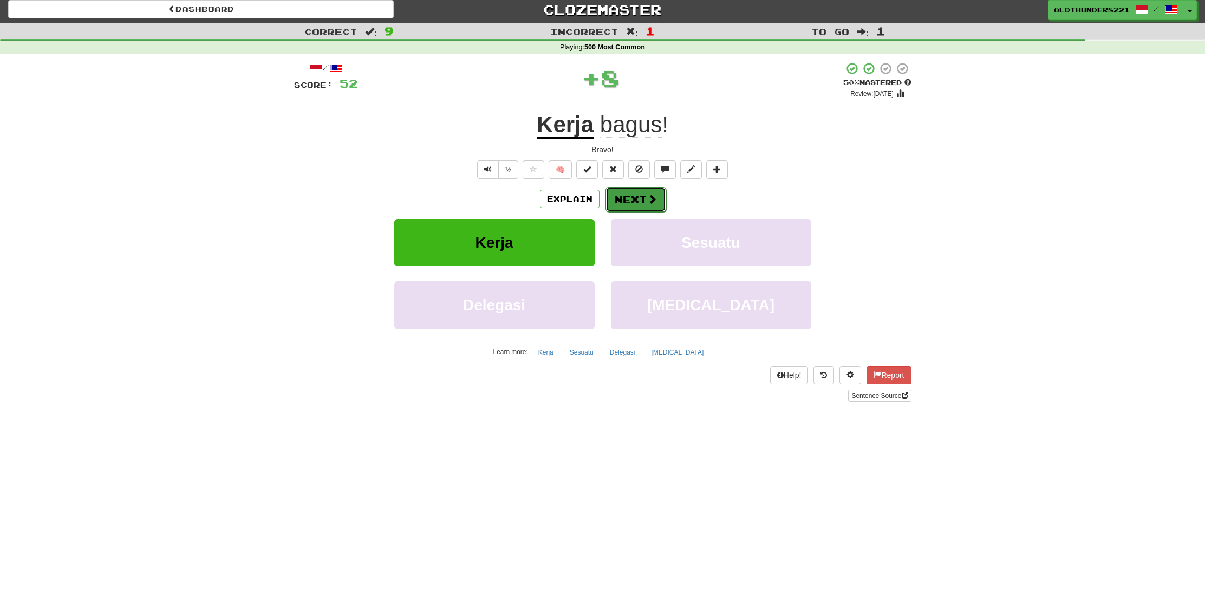
click at [635, 201] on button "Next" at bounding box center [636, 199] width 61 height 25
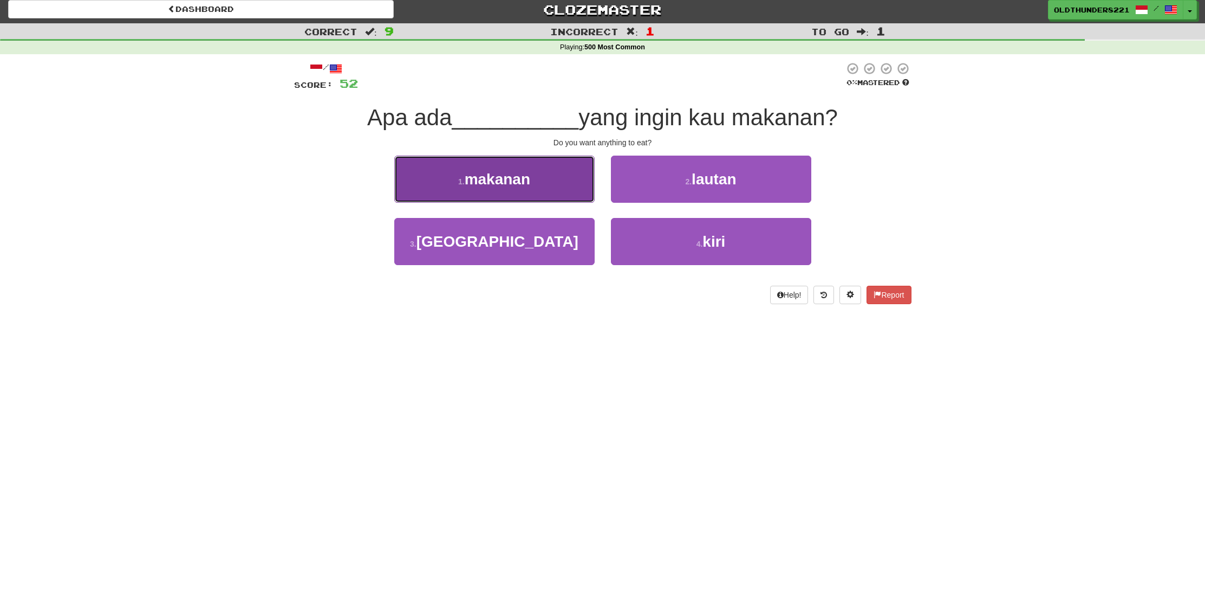
click at [496, 182] on span "makanan" at bounding box center [498, 179] width 66 height 17
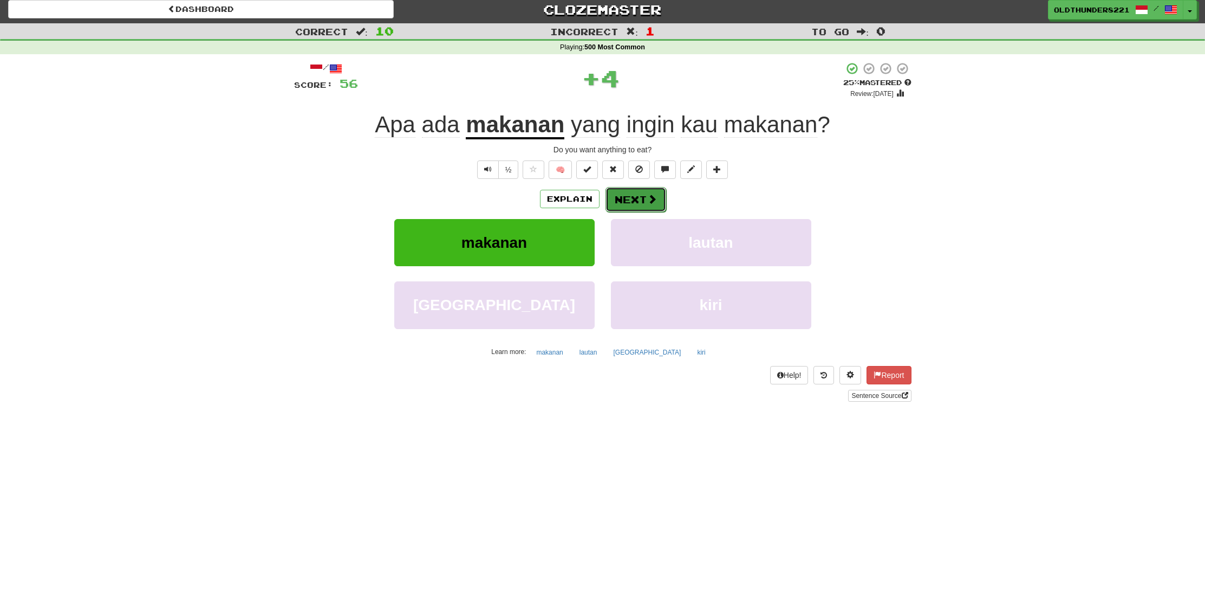
click at [635, 197] on button "Next" at bounding box center [636, 199] width 61 height 25
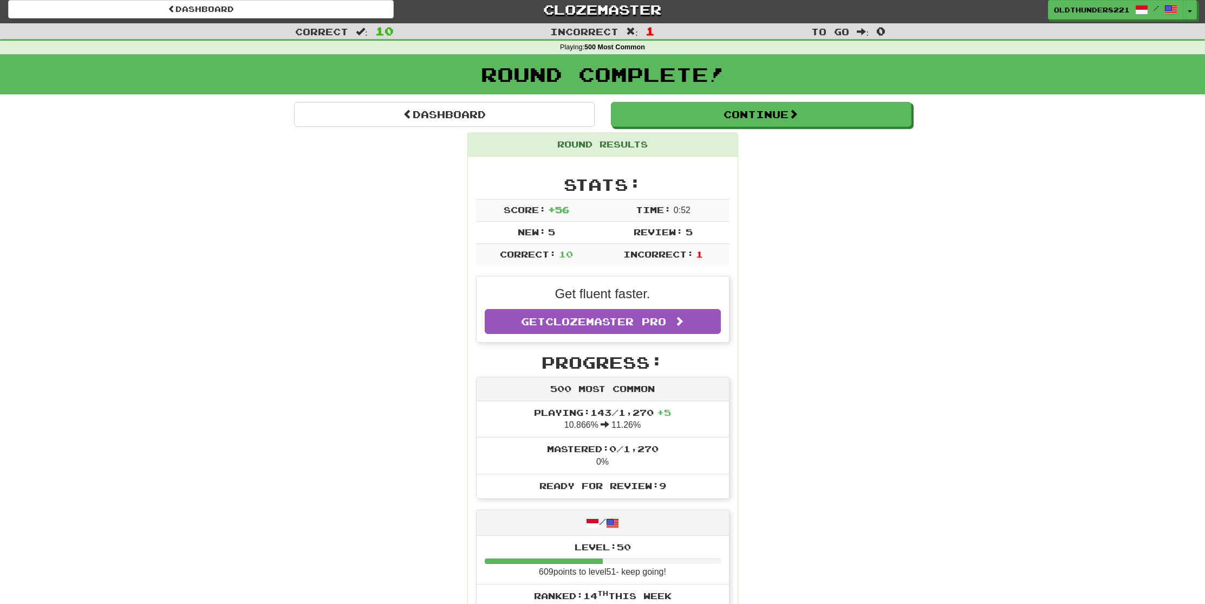
click at [747, 126] on div "Continue" at bounding box center [761, 114] width 317 height 25
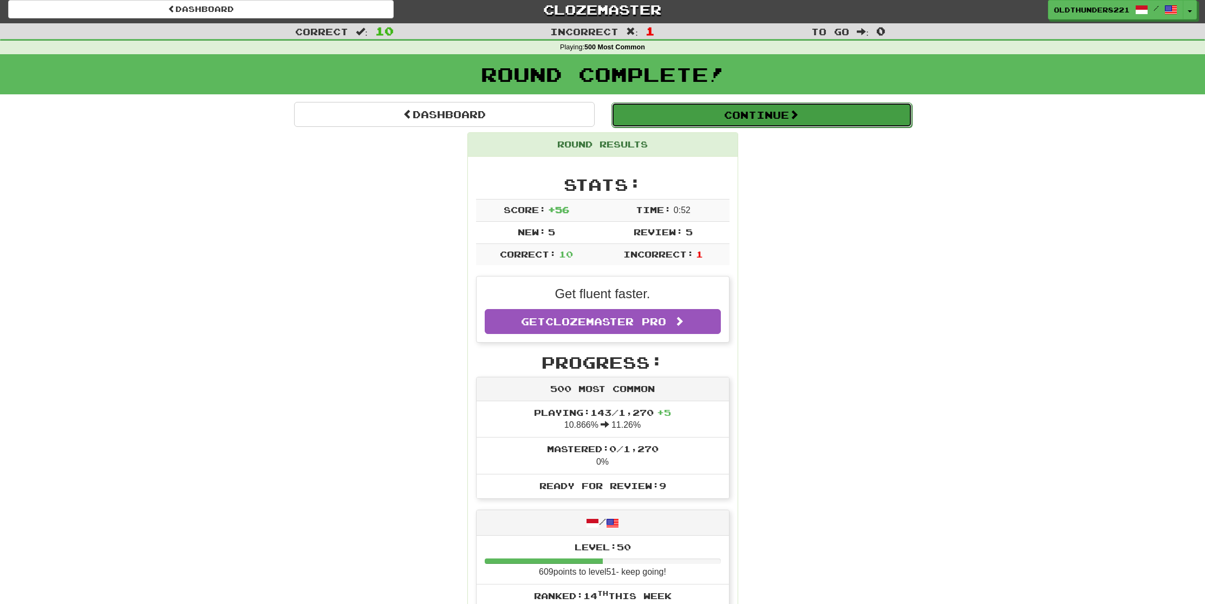
click at [748, 118] on button "Continue" at bounding box center [762, 114] width 301 height 25
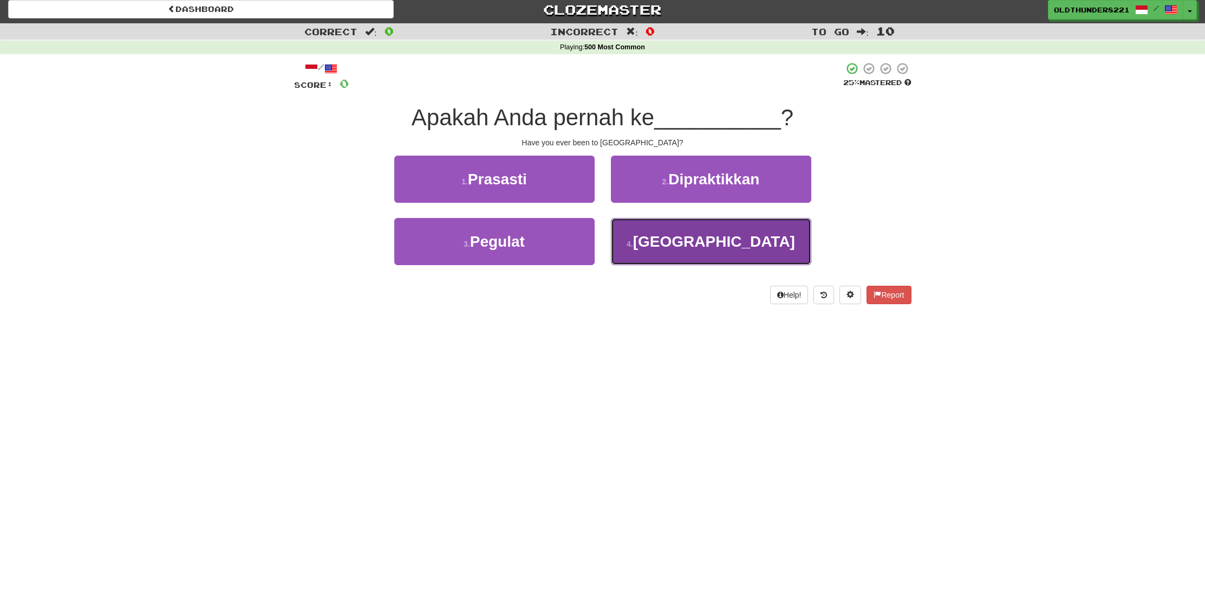
click at [691, 229] on button "4 . [GEOGRAPHIC_DATA]" at bounding box center [711, 241] width 200 height 47
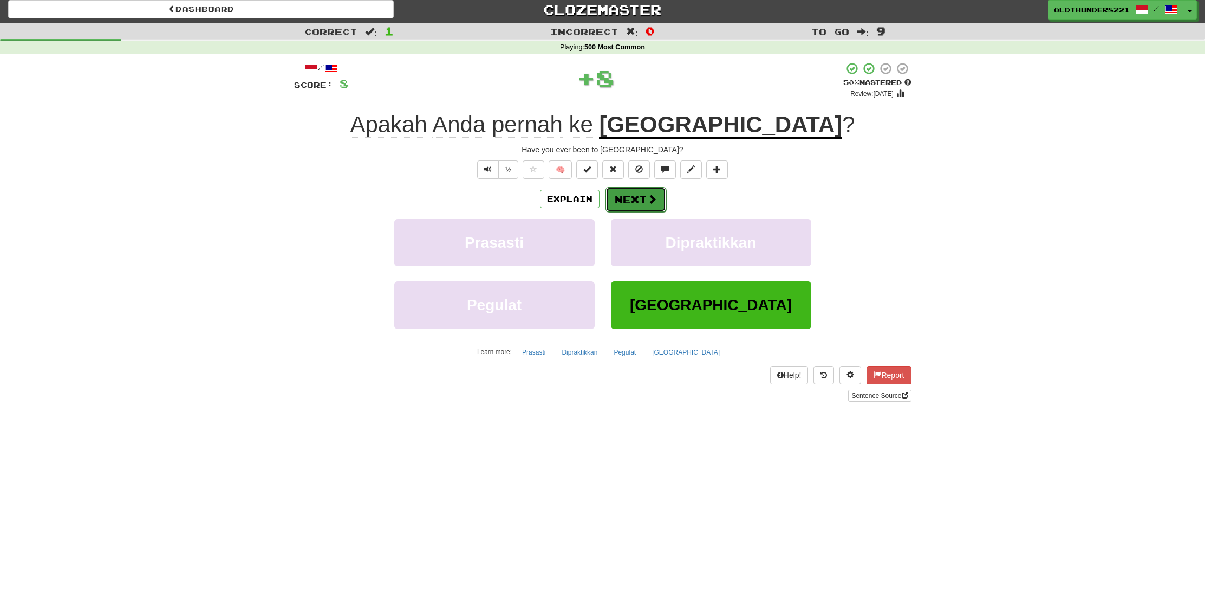
click at [640, 197] on button "Next" at bounding box center [636, 199] width 61 height 25
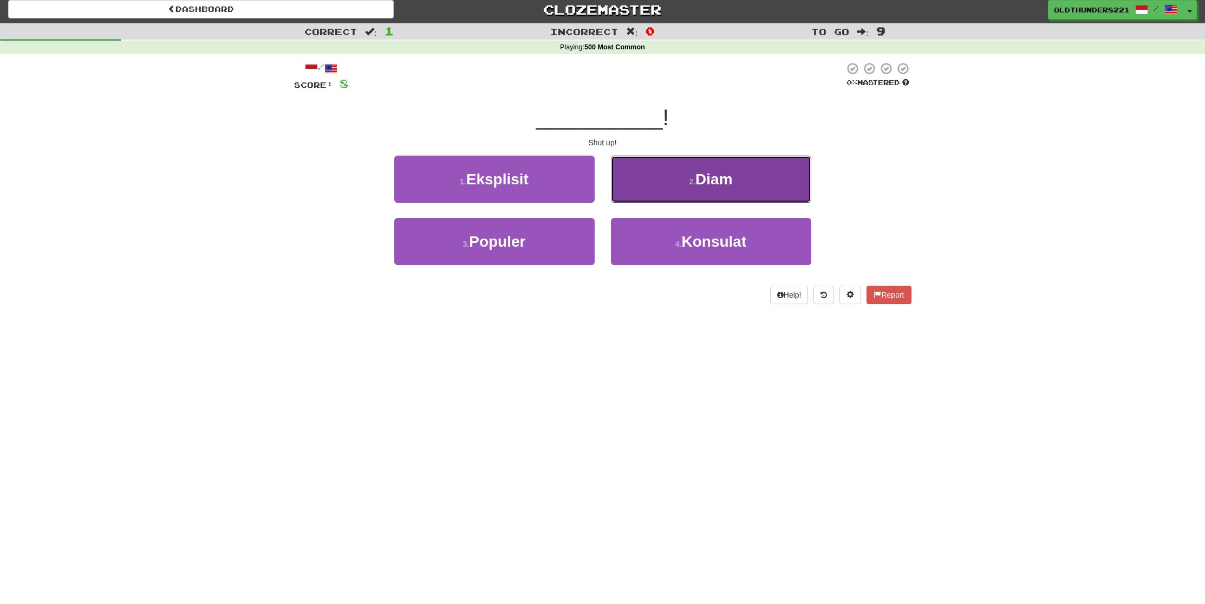
click at [730, 194] on button "2 . Diam" at bounding box center [711, 178] width 200 height 47
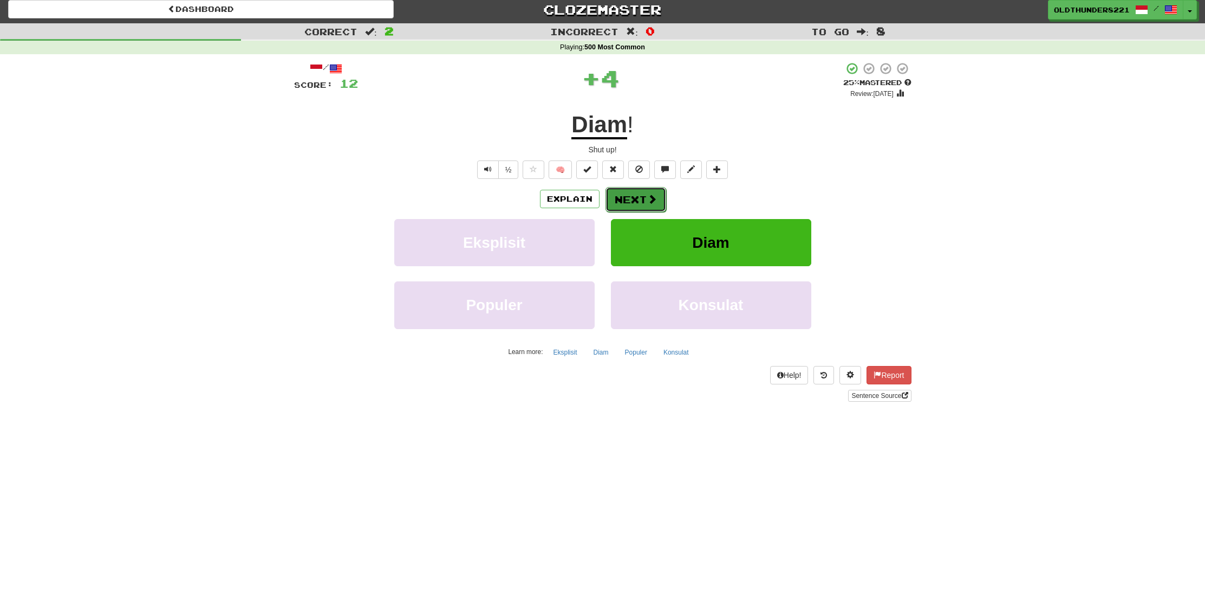
click at [639, 200] on button "Next" at bounding box center [636, 199] width 61 height 25
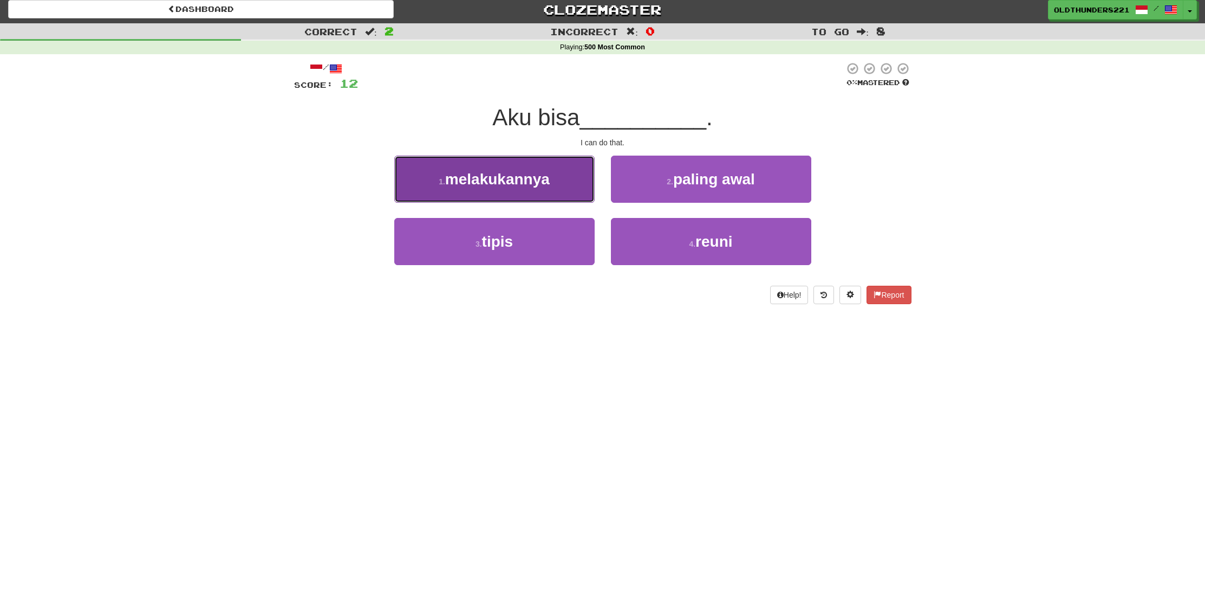
click at [538, 181] on span "melakukannya" at bounding box center [497, 179] width 105 height 17
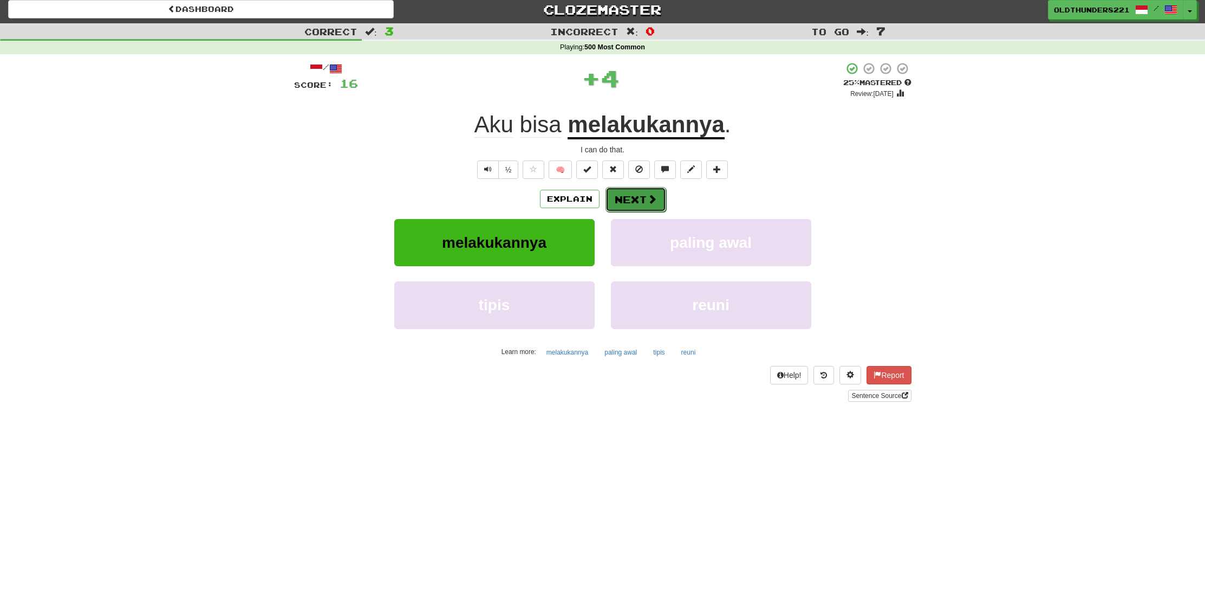
click at [634, 200] on button "Next" at bounding box center [636, 199] width 61 height 25
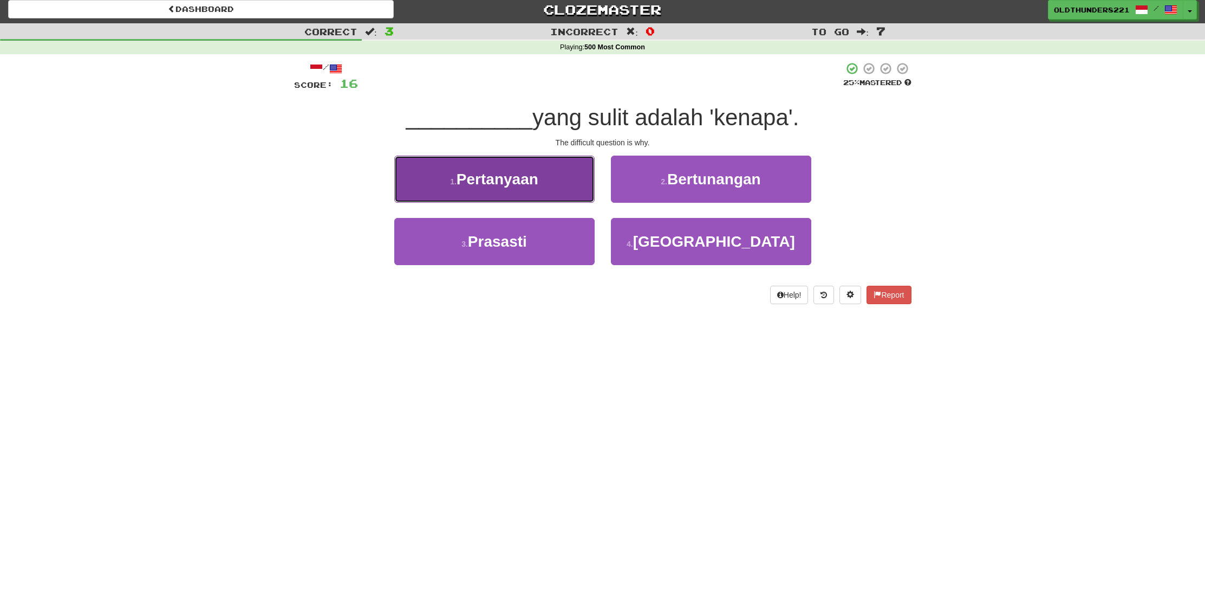
click at [529, 188] on button "1 . Pertanyaan" at bounding box center [494, 178] width 200 height 47
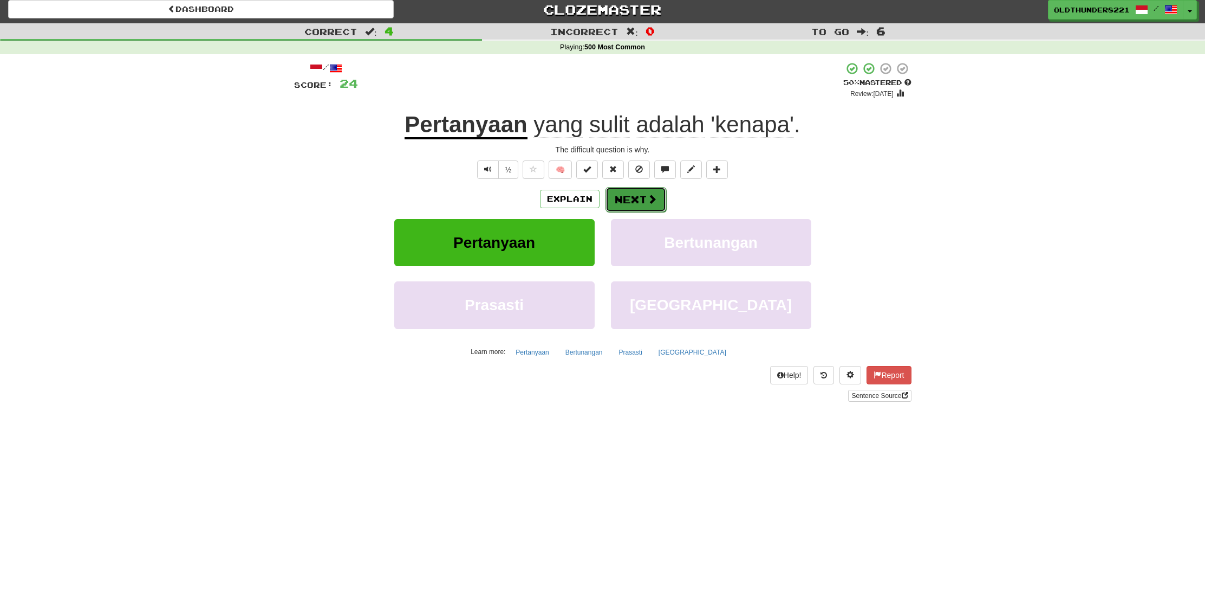
click at [641, 207] on button "Next" at bounding box center [636, 199] width 61 height 25
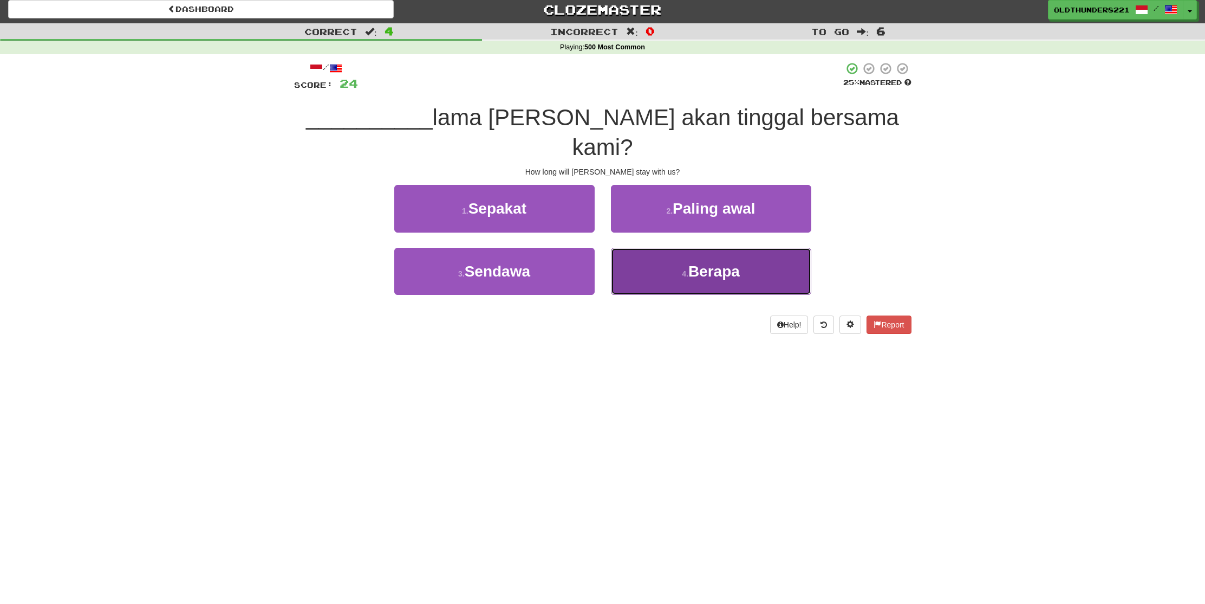
click at [717, 263] on span "Berapa" at bounding box center [714, 271] width 51 height 17
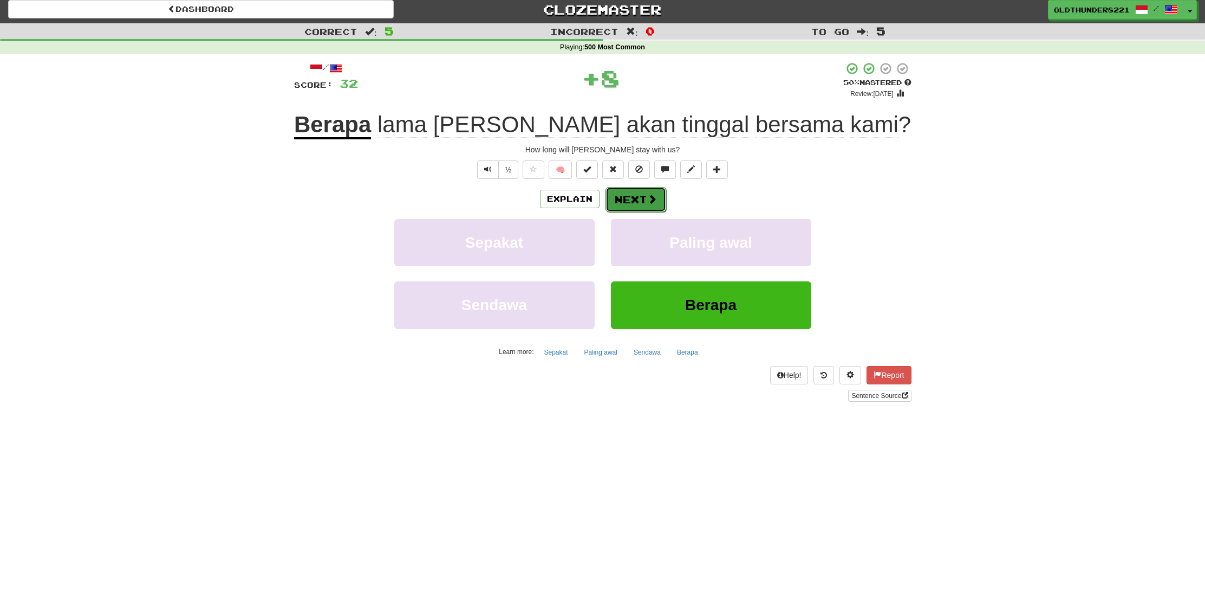
click at [640, 202] on button "Next" at bounding box center [636, 199] width 61 height 25
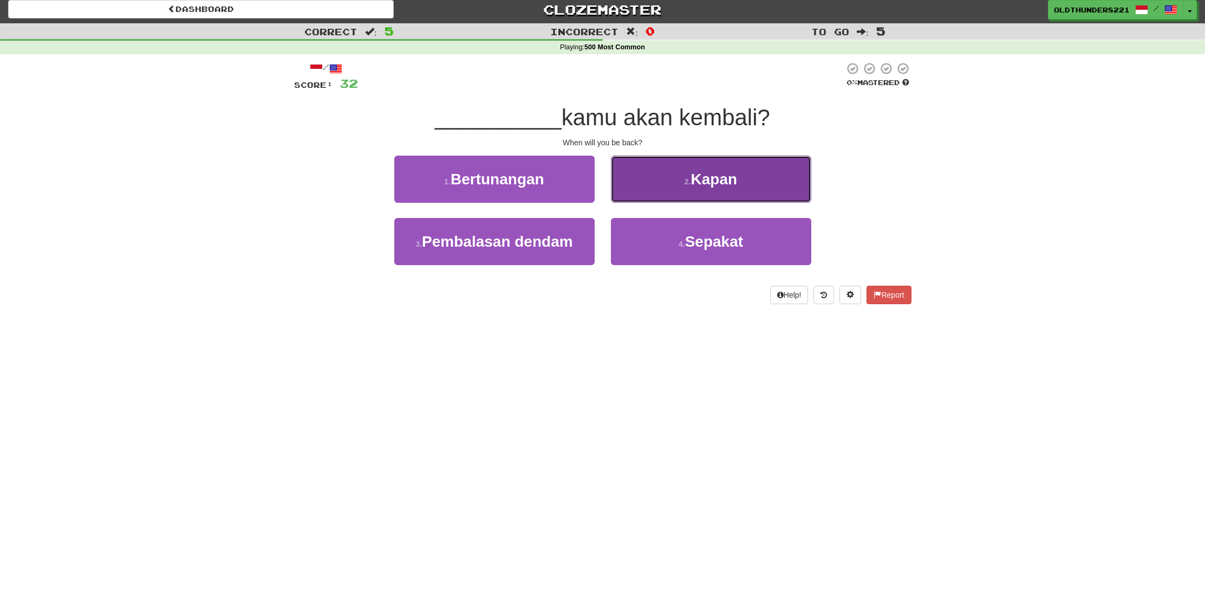
click at [736, 190] on button "2 . [GEOGRAPHIC_DATA]" at bounding box center [711, 178] width 200 height 47
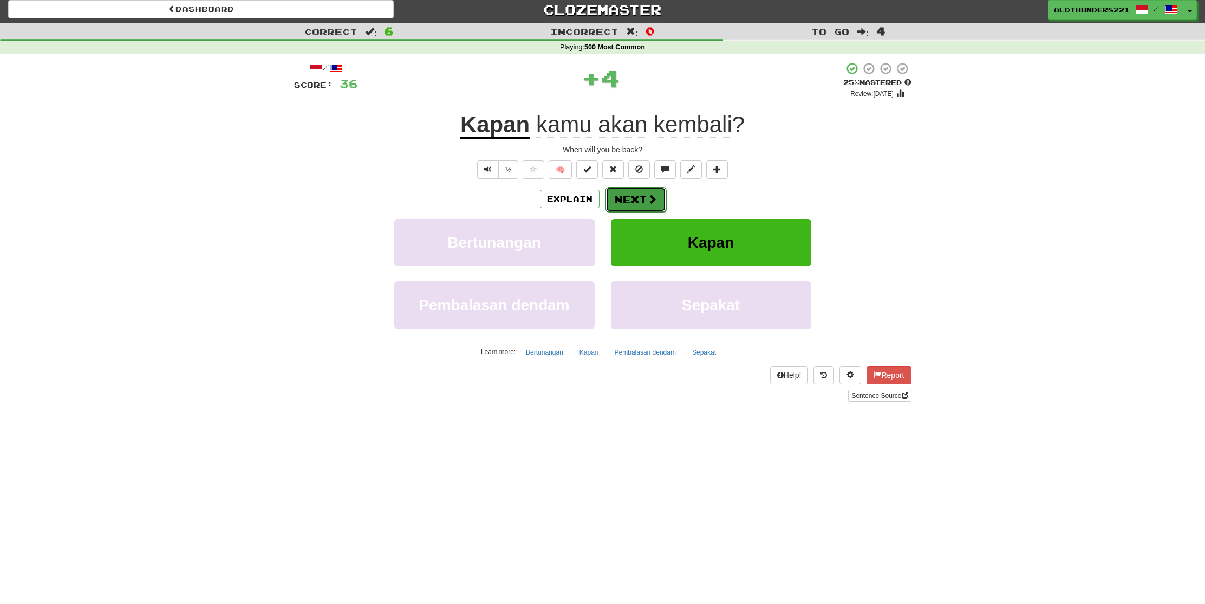
click at [627, 204] on button "Next" at bounding box center [636, 199] width 61 height 25
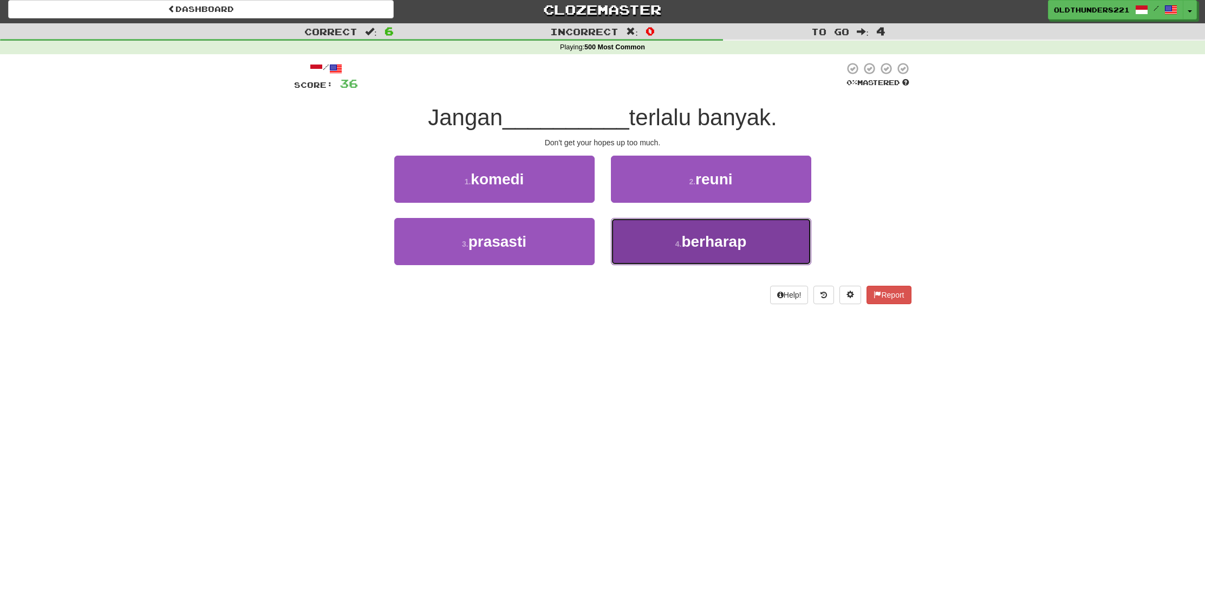
click at [696, 241] on span "berharap" at bounding box center [714, 241] width 65 height 17
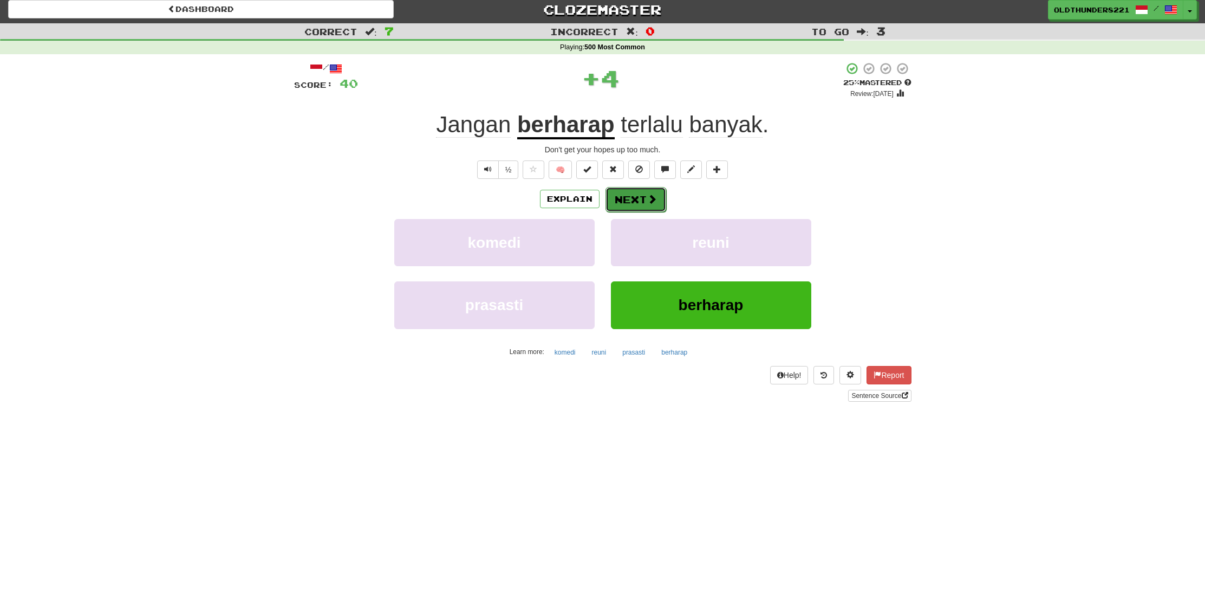
click at [632, 195] on button "Next" at bounding box center [636, 199] width 61 height 25
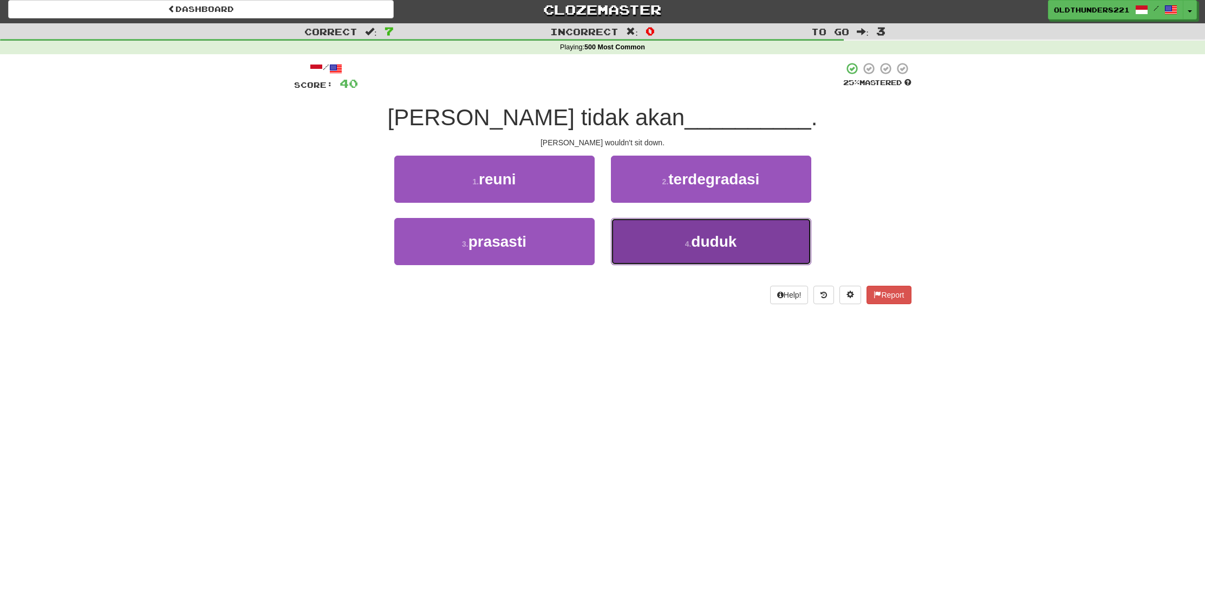
click at [670, 248] on button "4 . duduk" at bounding box center [711, 241] width 200 height 47
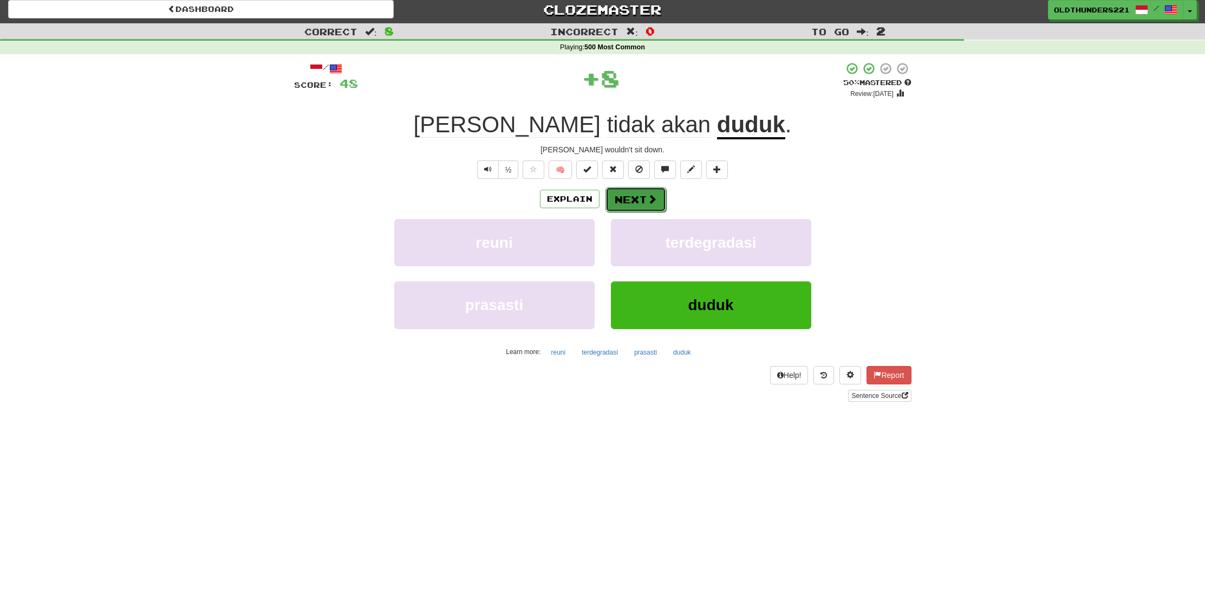
click at [634, 200] on button "Next" at bounding box center [636, 199] width 61 height 25
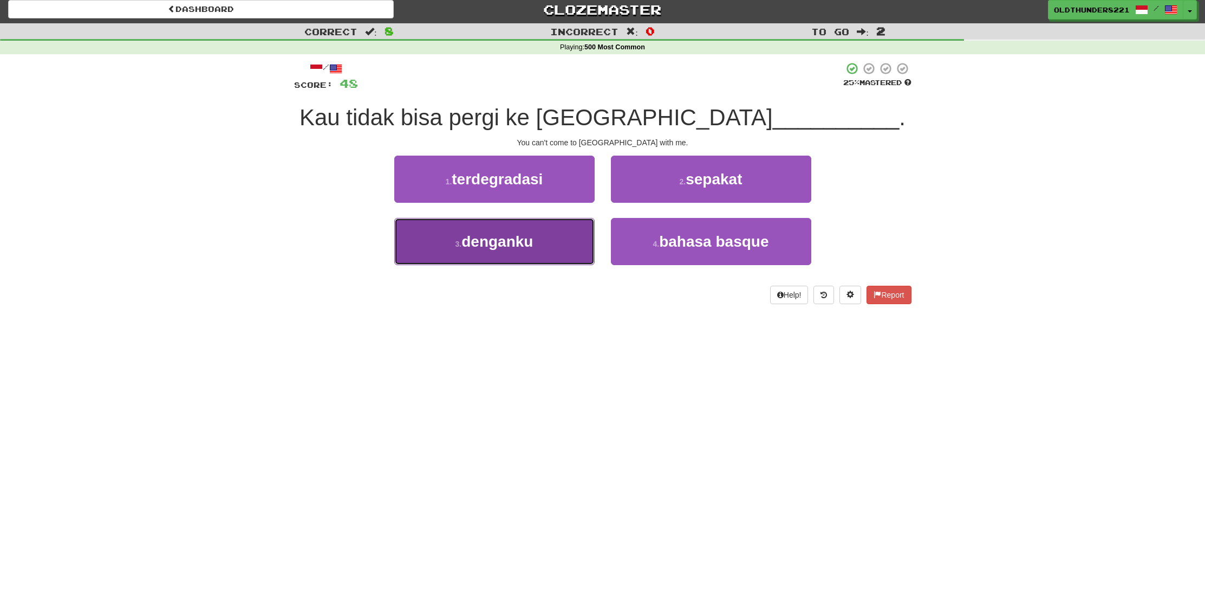
click at [517, 239] on span "denganku" at bounding box center [498, 241] width 72 height 17
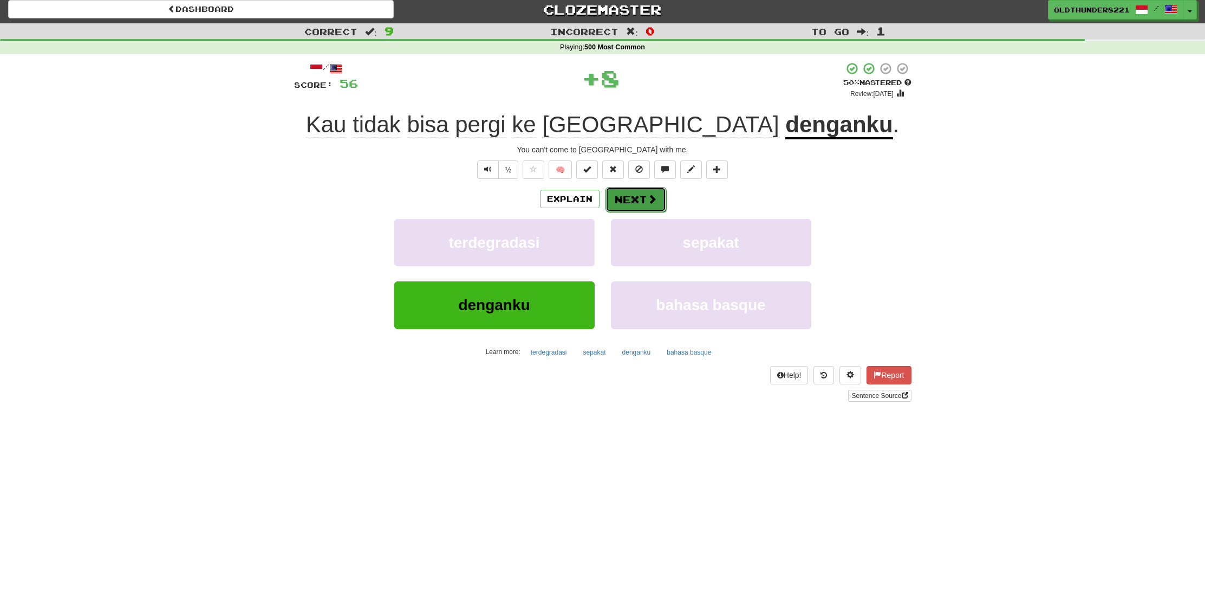
click at [637, 196] on button "Next" at bounding box center [636, 199] width 61 height 25
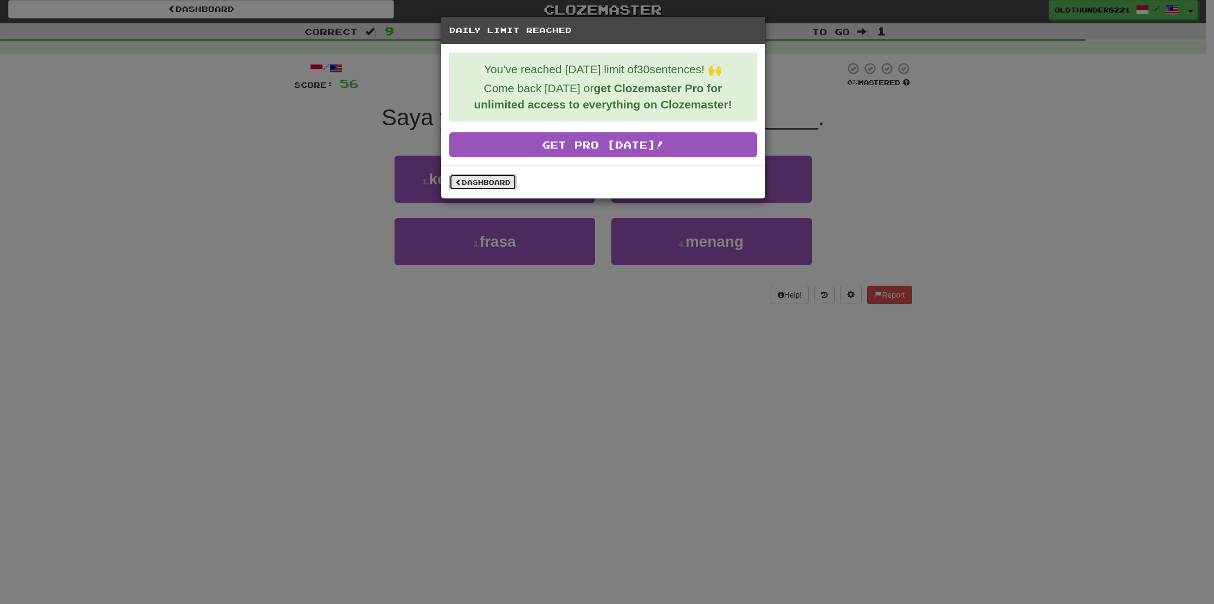
click at [478, 178] on link "Dashboard" at bounding box center [482, 182] width 67 height 16
